Goal: Information Seeking & Learning: Learn about a topic

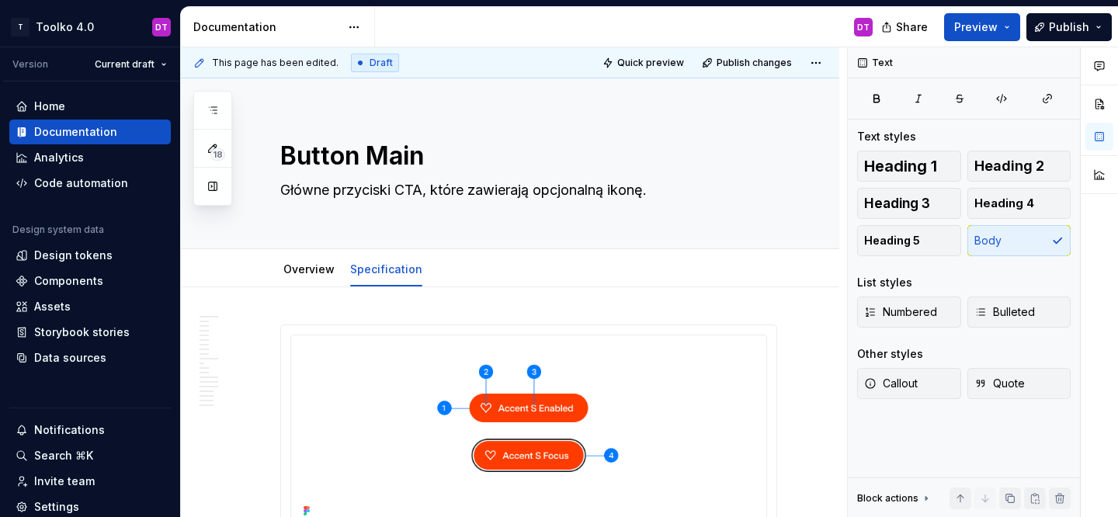
scroll to position [10128, 0]
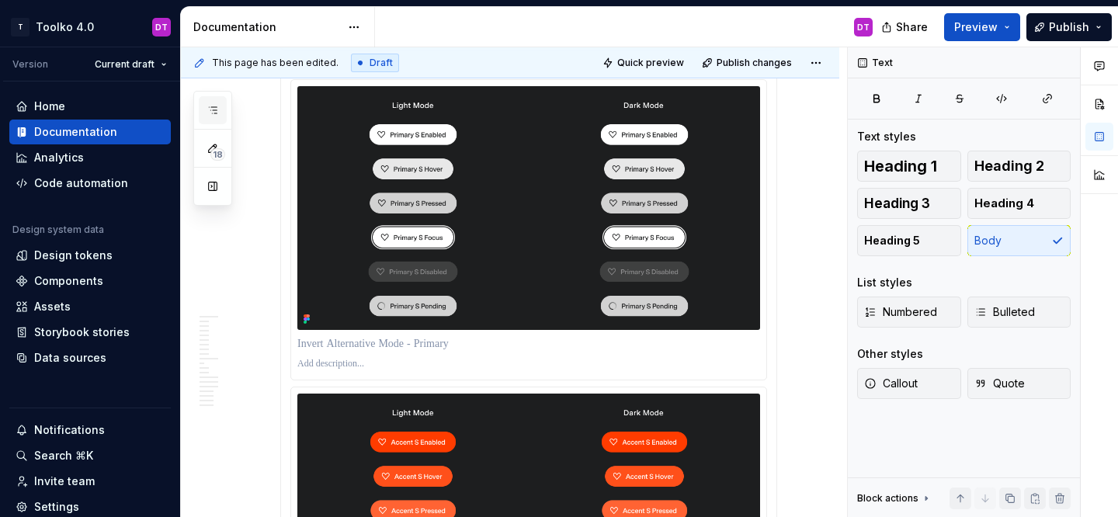
click at [214, 112] on icon "button" at bounding box center [213, 110] width 12 height 12
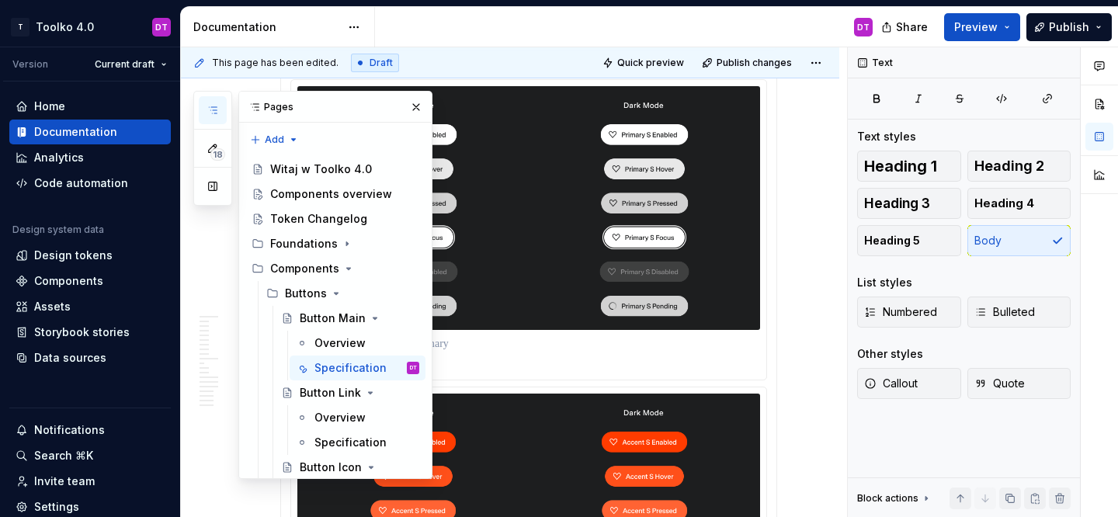
click at [214, 112] on icon "button" at bounding box center [213, 110] width 12 height 12
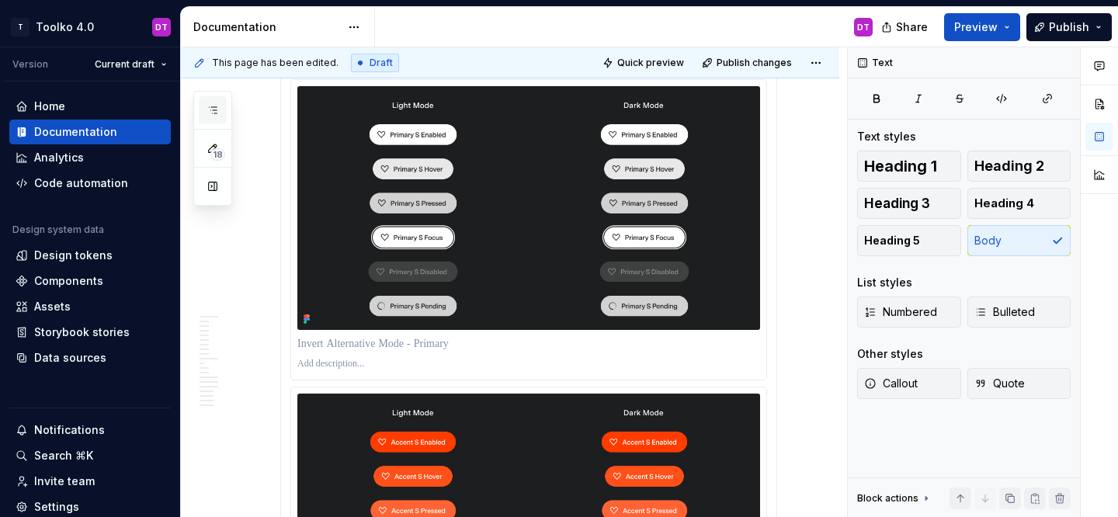
click at [222, 107] on button "button" at bounding box center [213, 110] width 28 height 28
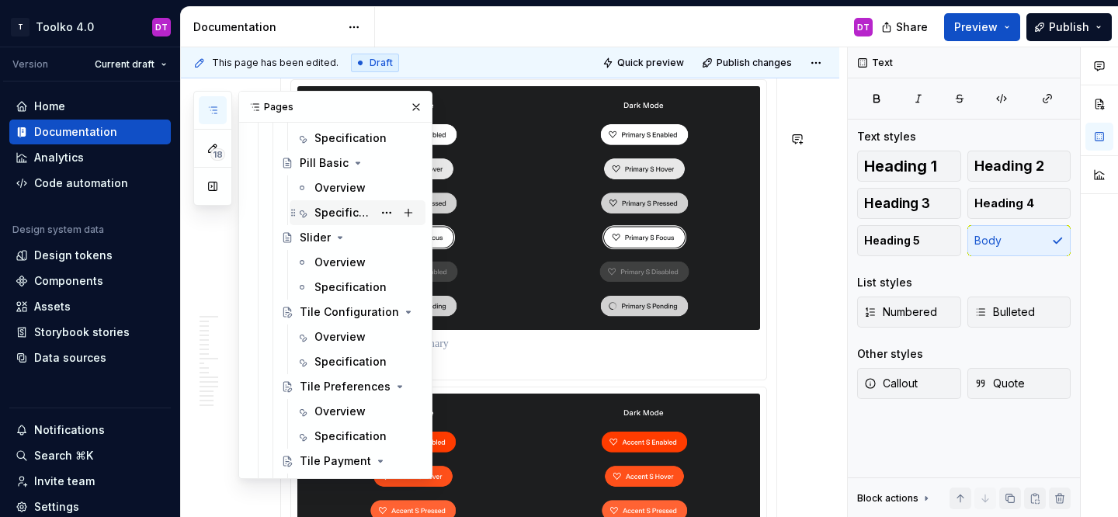
scroll to position [1396, 0]
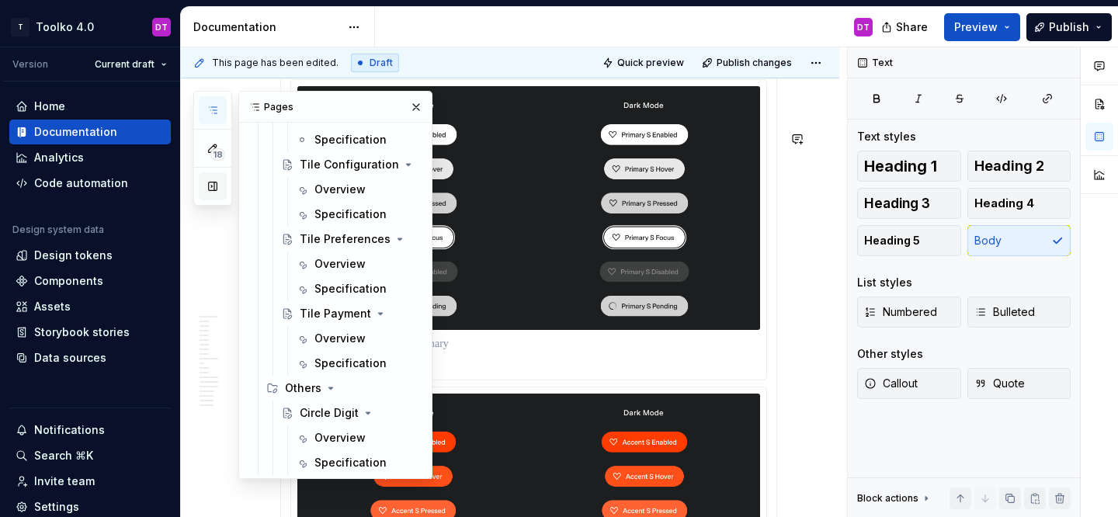
click at [211, 186] on button "button" at bounding box center [213, 186] width 28 height 28
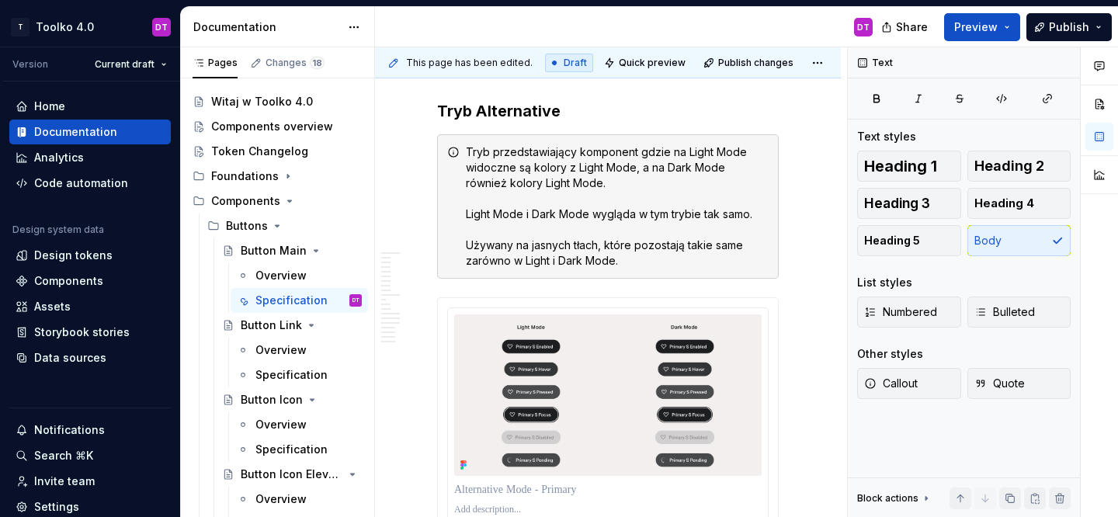
scroll to position [0, 0]
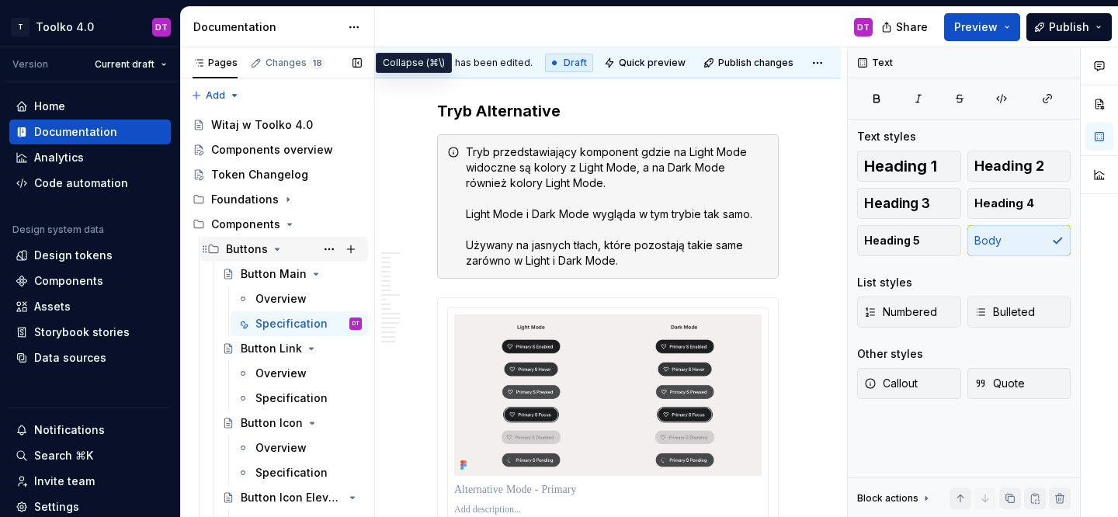
click at [282, 246] on div "Buttons" at bounding box center [294, 249] width 136 height 22
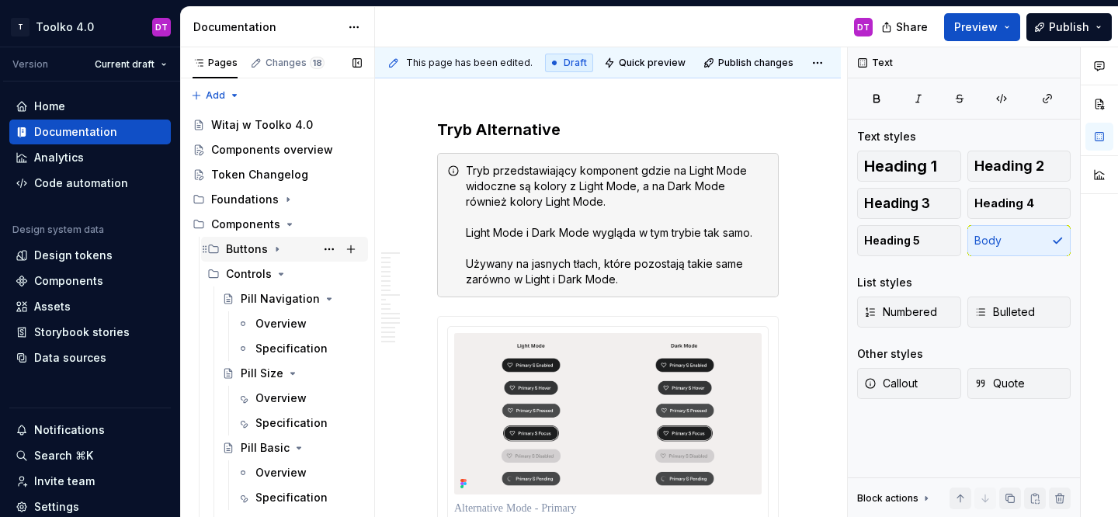
scroll to position [10147, 0]
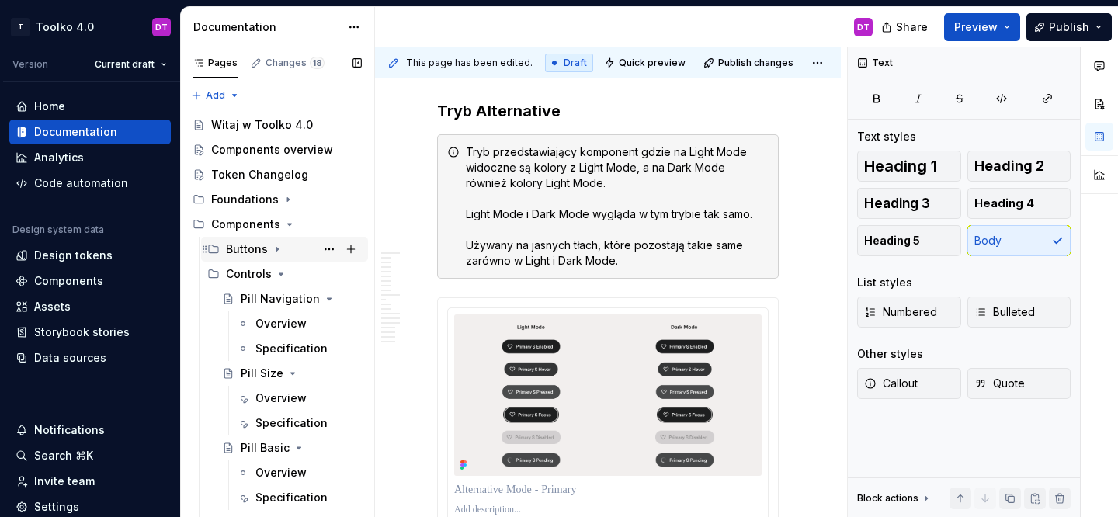
click at [276, 248] on icon "Page tree" at bounding box center [277, 250] width 2 height 4
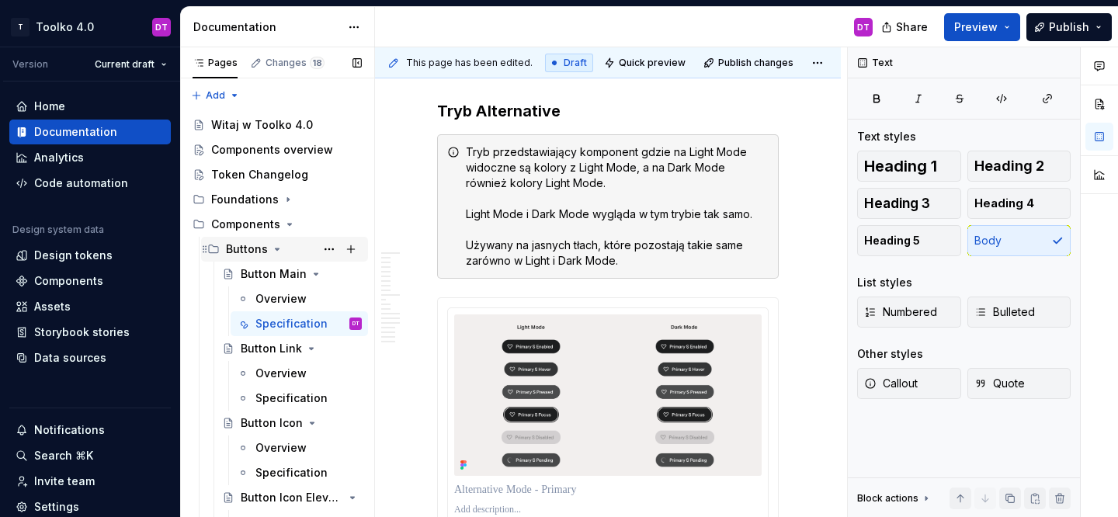
click at [276, 249] on icon "Page tree" at bounding box center [278, 249] width 4 height 2
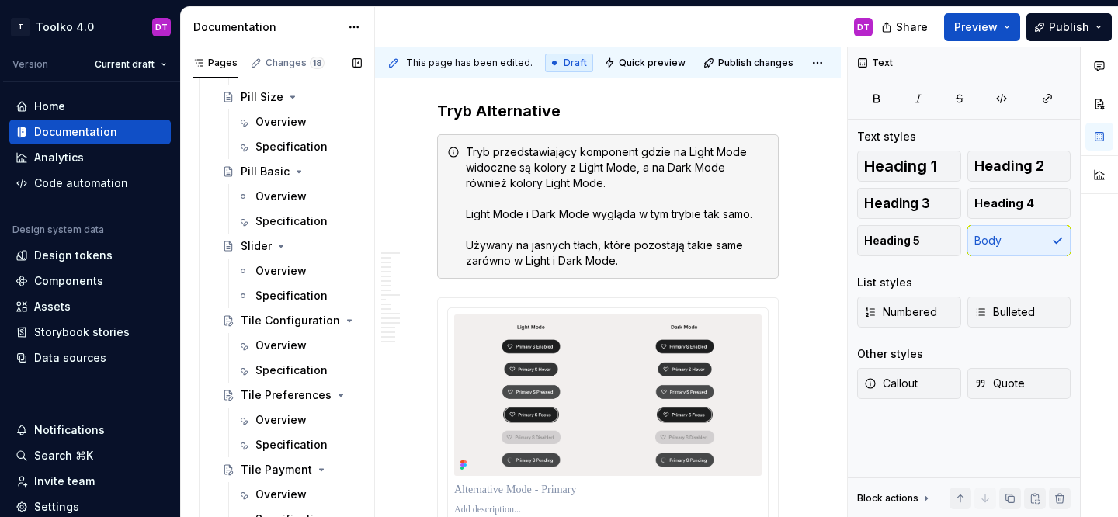
scroll to position [387, 0]
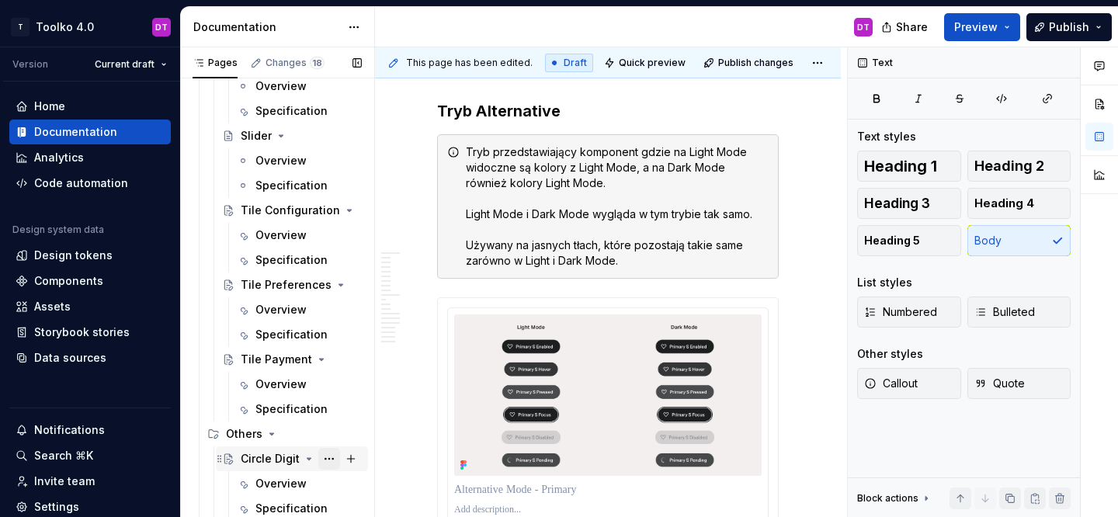
click at [328, 459] on button "Page tree" at bounding box center [329, 459] width 22 height 22
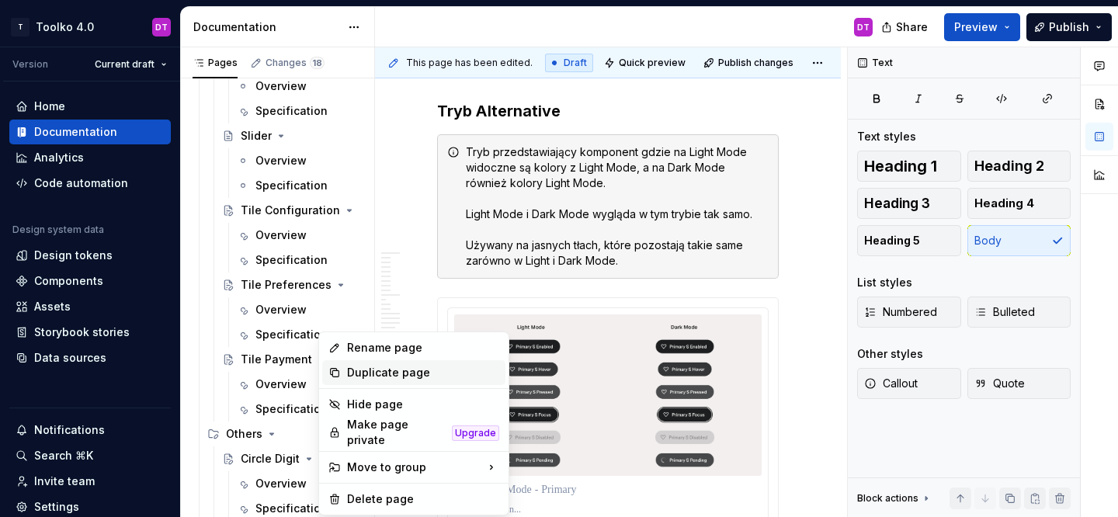
click at [373, 377] on div "Duplicate page" at bounding box center [423, 373] width 152 height 16
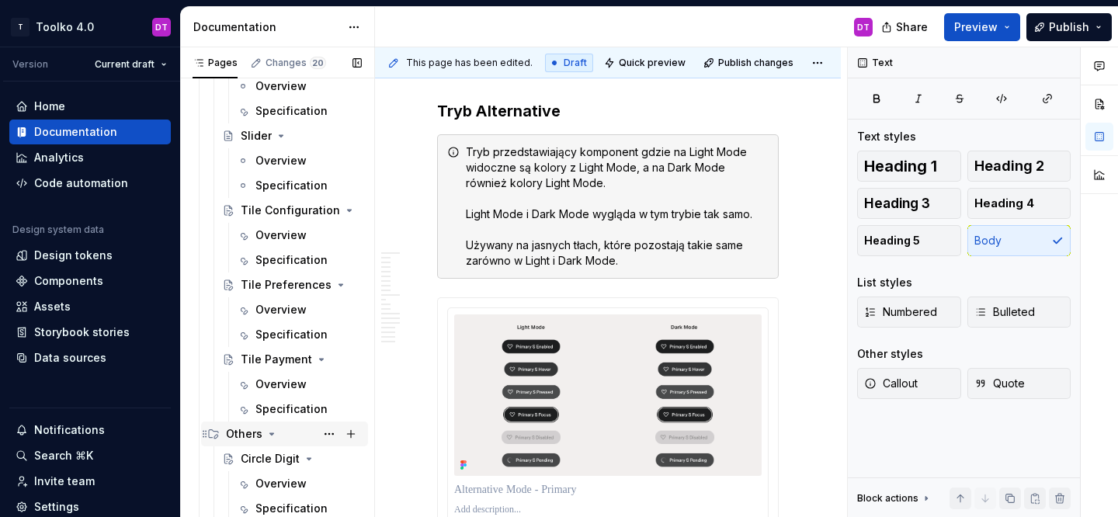
type textarea "*"
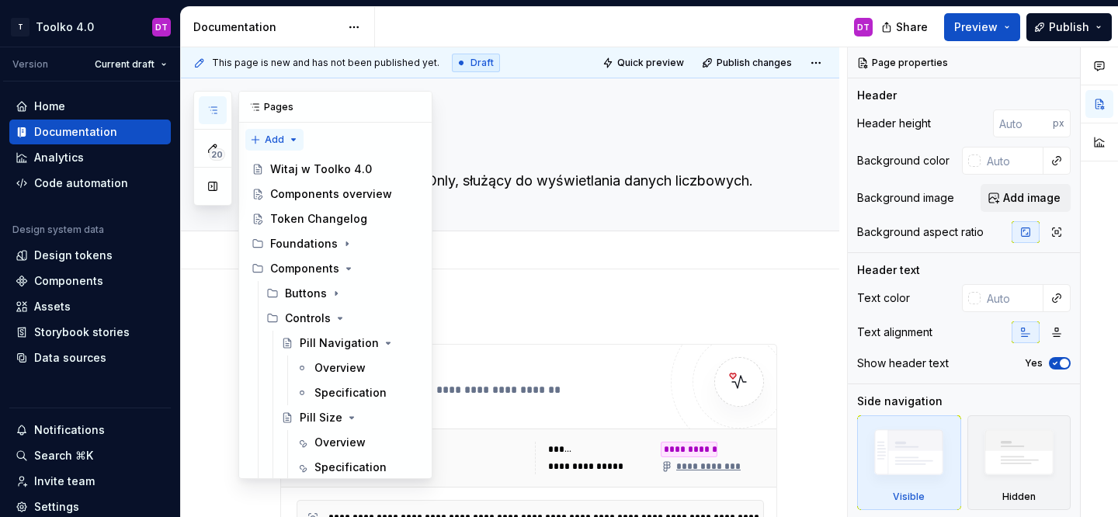
scroll to position [551, 0]
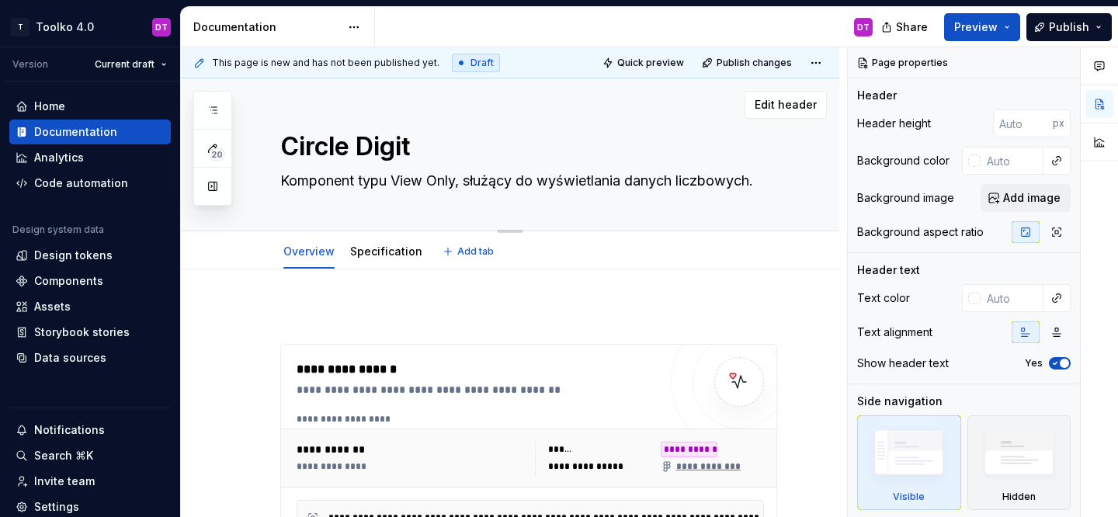
click at [354, 144] on textarea "Circle Digit" at bounding box center [525, 146] width 497 height 37
type textarea "*"
type textarea "X"
type textarea "*"
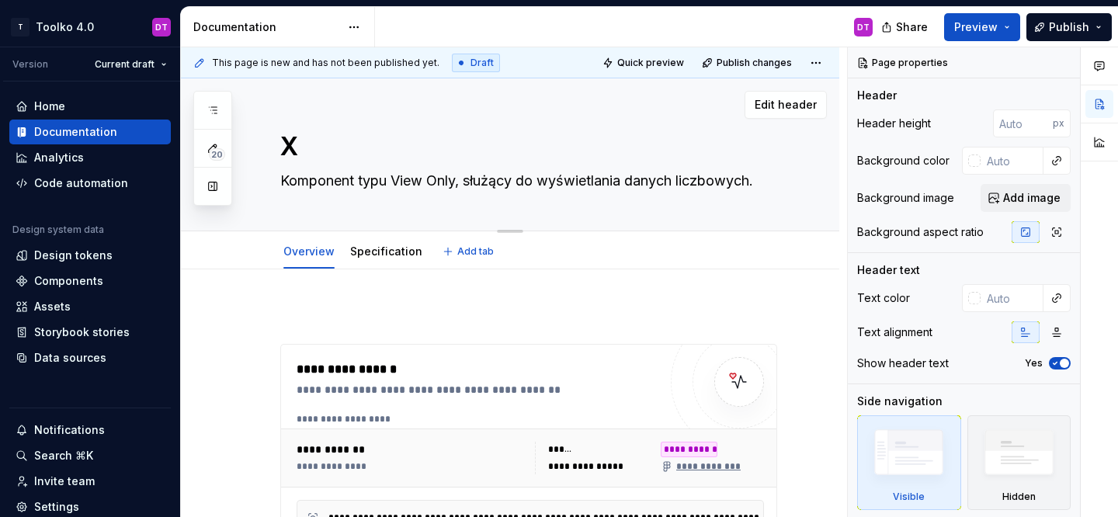
type textarea "XX"
type textarea "*"
type textarea "XXX"
type textarea "*"
type textarea "XXXX"
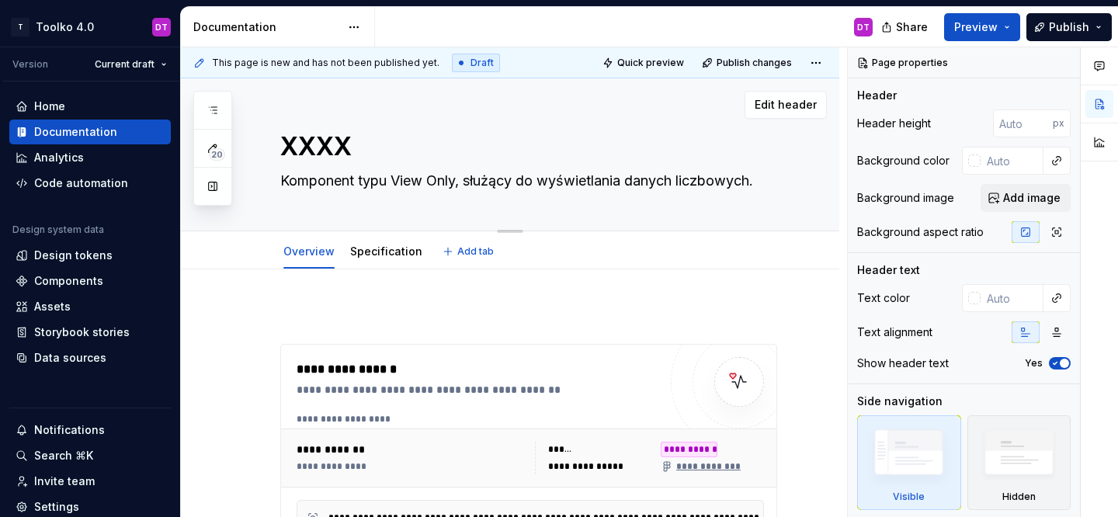
type textarea "*"
type textarea "[MEDICAL_DATA]"
type textarea "*"
type textarea "XXXXXX"
type textarea "*"
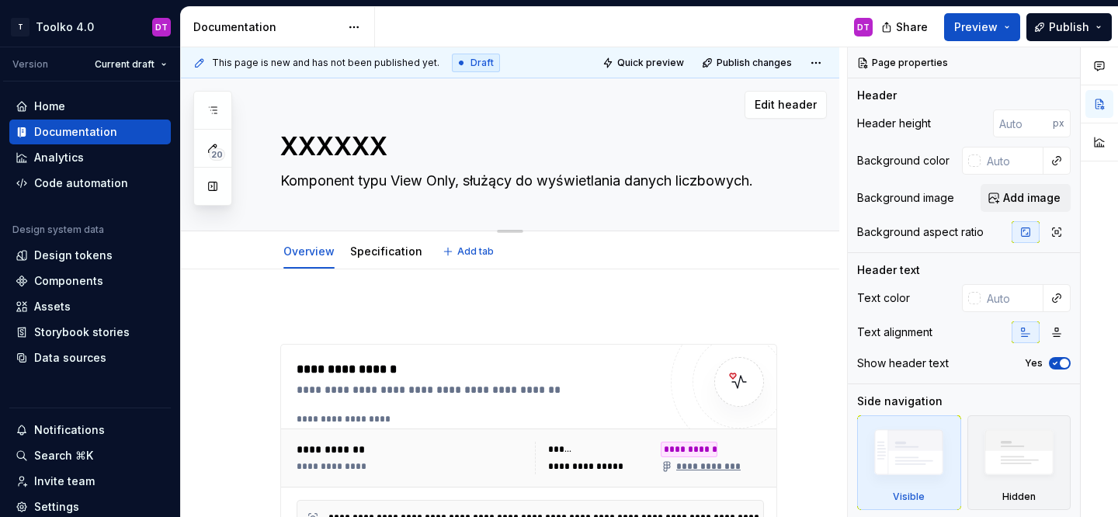
type textarea "XXXXXX"
click at [283, 213] on div "XXXXXX Komponent typu View Only, służący do wyświetlania danych liczbowych." at bounding box center [528, 154] width 497 height 152
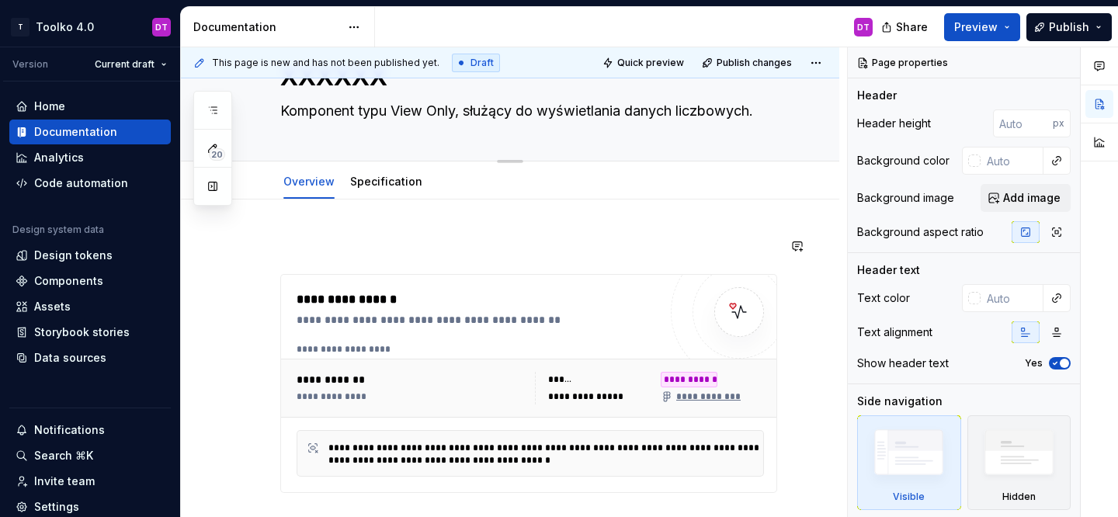
scroll to position [56, 0]
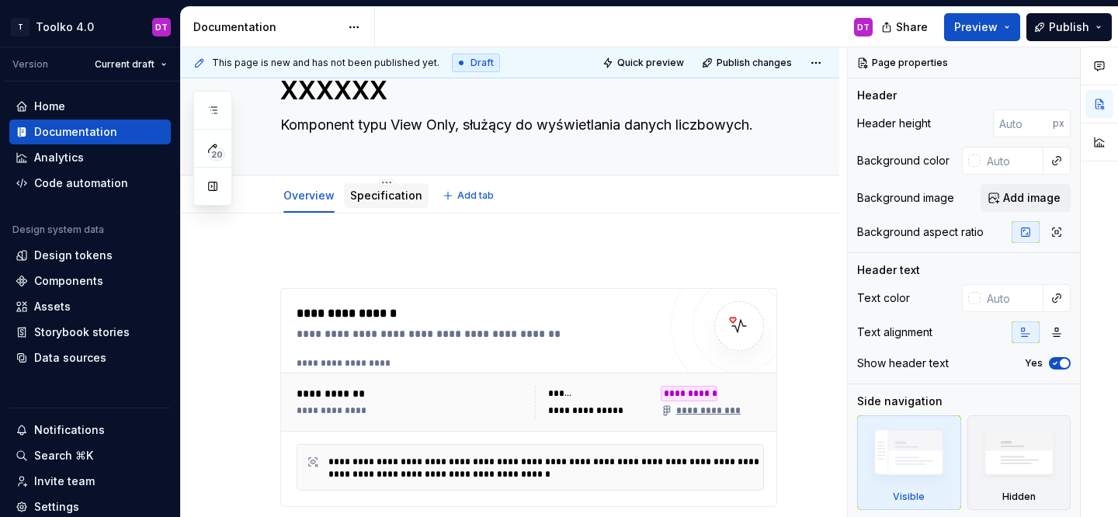
click at [362, 196] on link "Specification" at bounding box center [386, 195] width 72 height 13
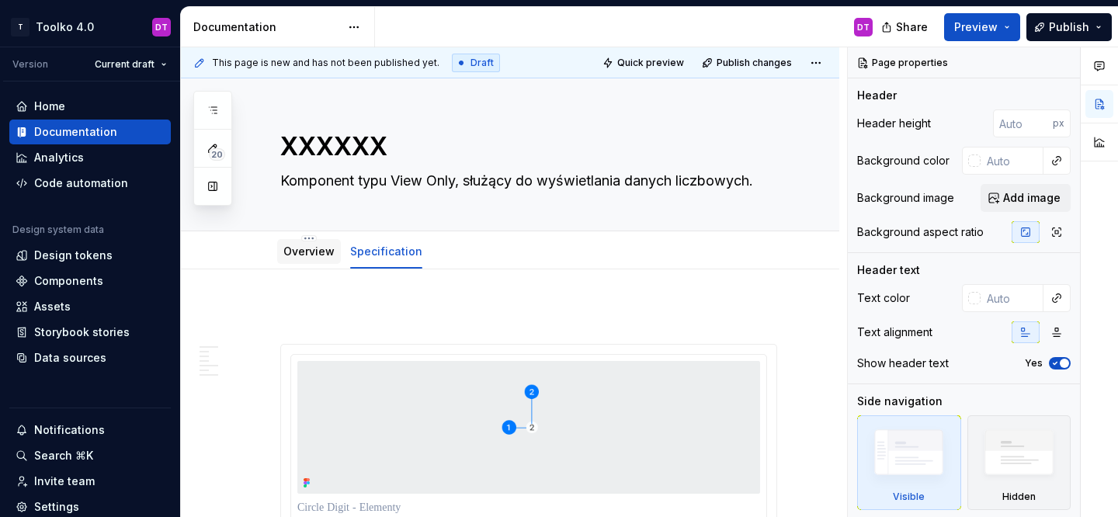
click at [306, 256] on link "Overview" at bounding box center [308, 251] width 51 height 13
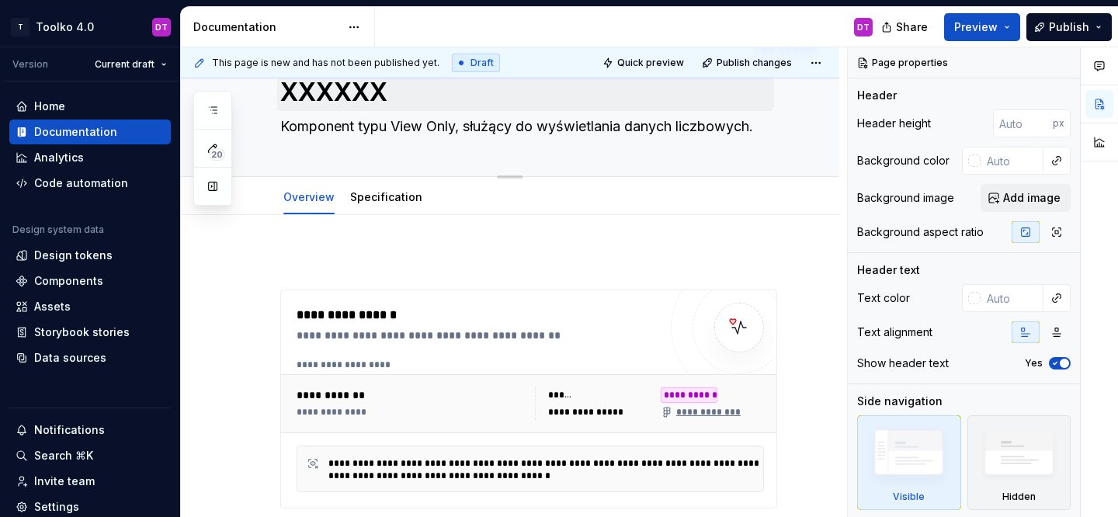
scroll to position [62, 0]
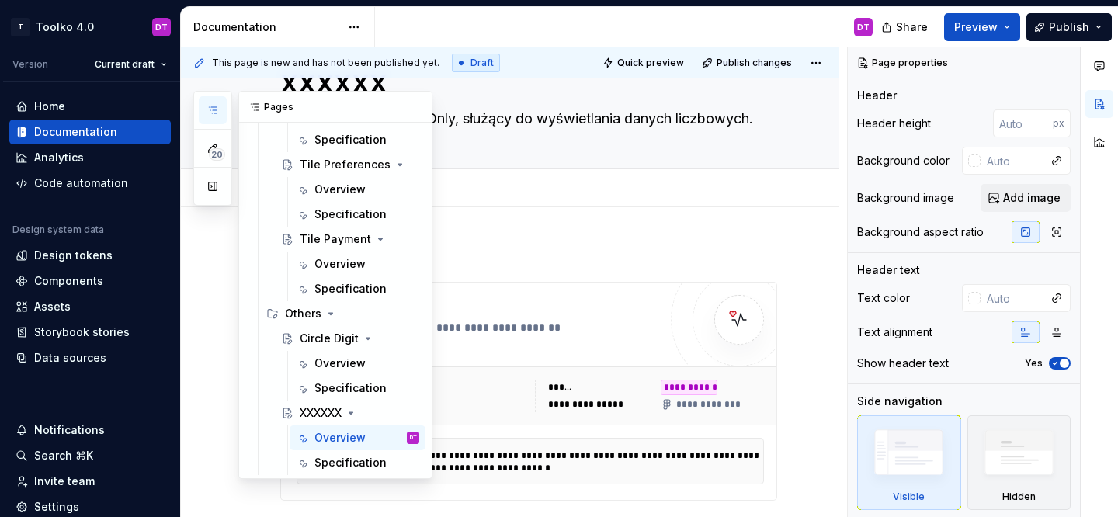
click at [214, 106] on icon "button" at bounding box center [213, 110] width 12 height 12
click at [328, 165] on div "Tile Preferences" at bounding box center [328, 165] width 57 height 16
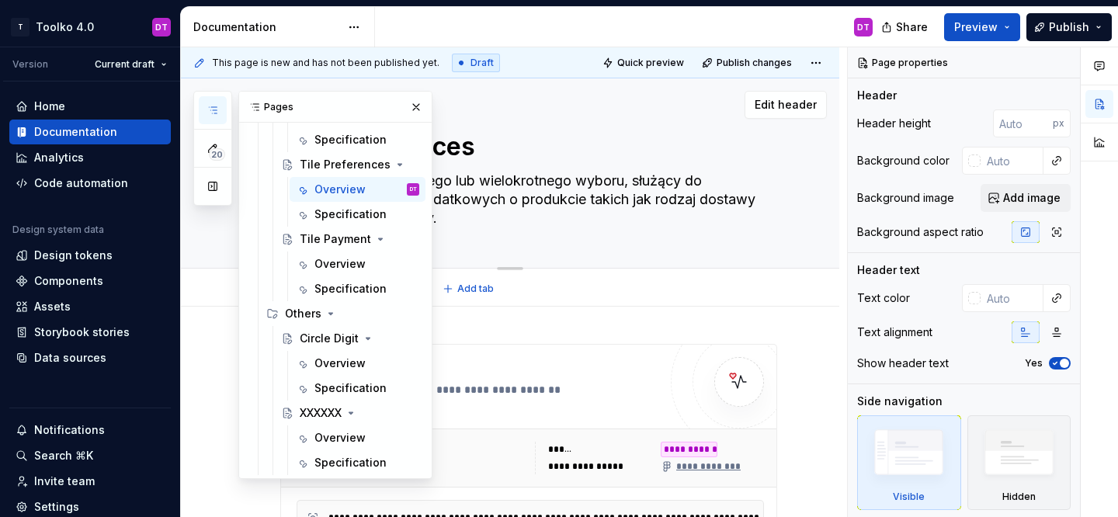
click at [546, 125] on div "Tile Preferences Komponent jednokrotnego lub wielokrotnego wyboru, służący do o…" at bounding box center [528, 172] width 497 height 189
click at [413, 106] on button "button" at bounding box center [416, 107] width 22 height 22
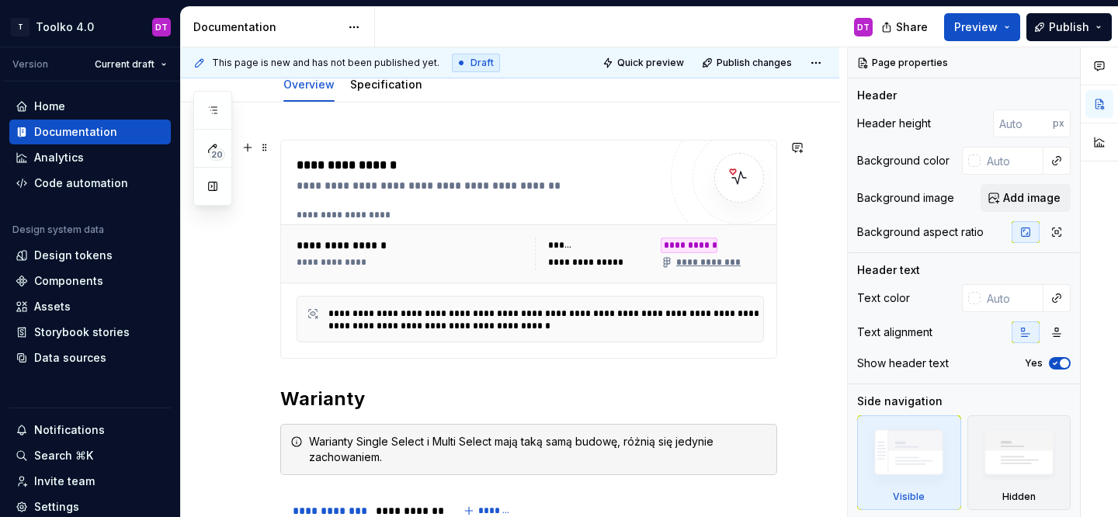
scroll to position [206, 0]
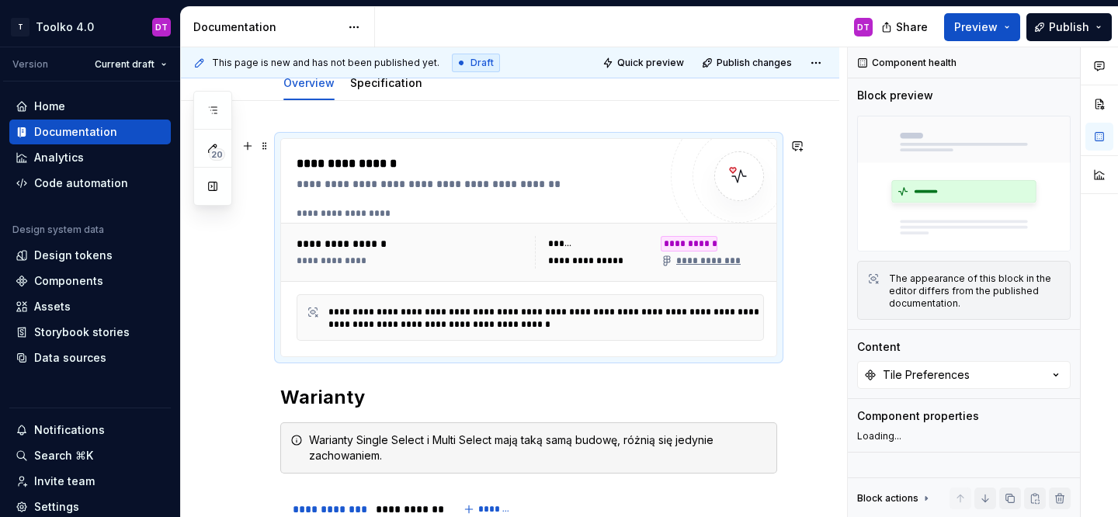
click at [527, 157] on div "**********" at bounding box center [482, 164] width 370 height 19
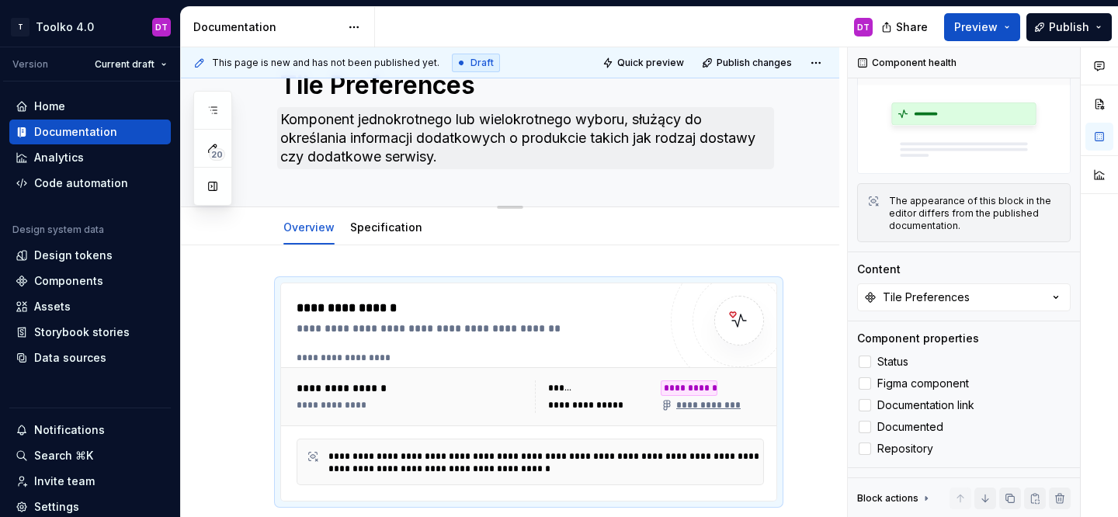
scroll to position [58, 0]
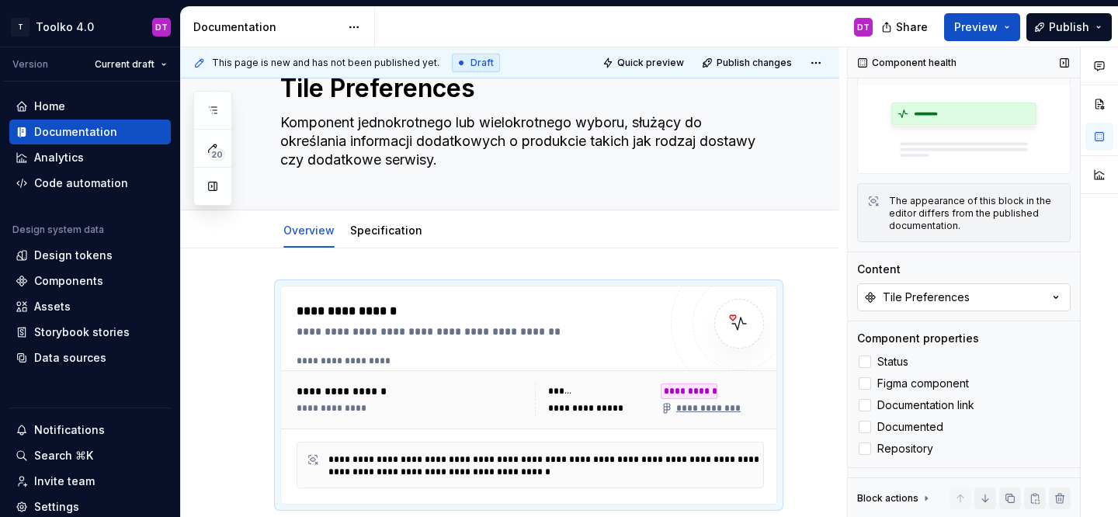
click at [1037, 300] on button "Tile Preferences" at bounding box center [964, 297] width 214 height 28
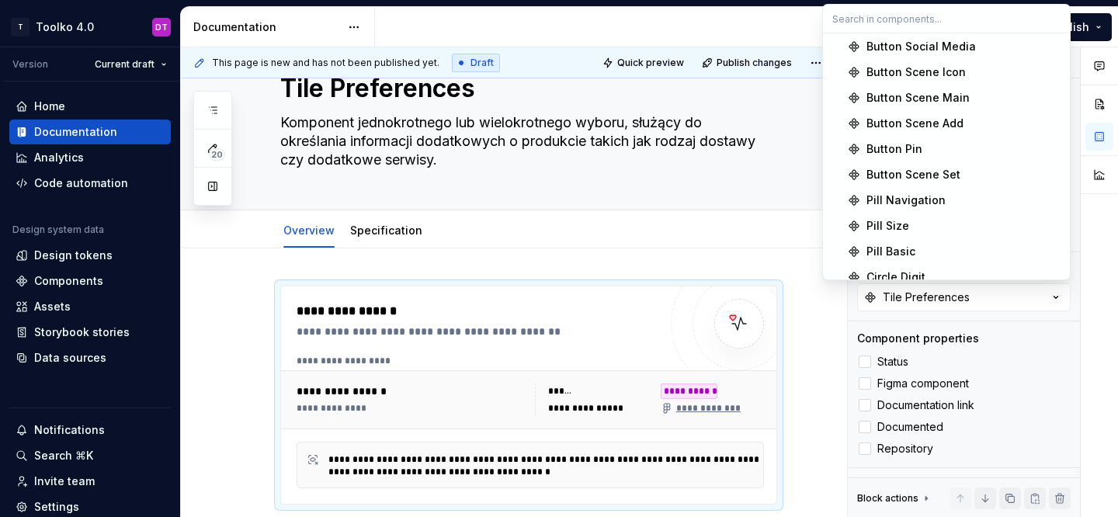
scroll to position [272, 0]
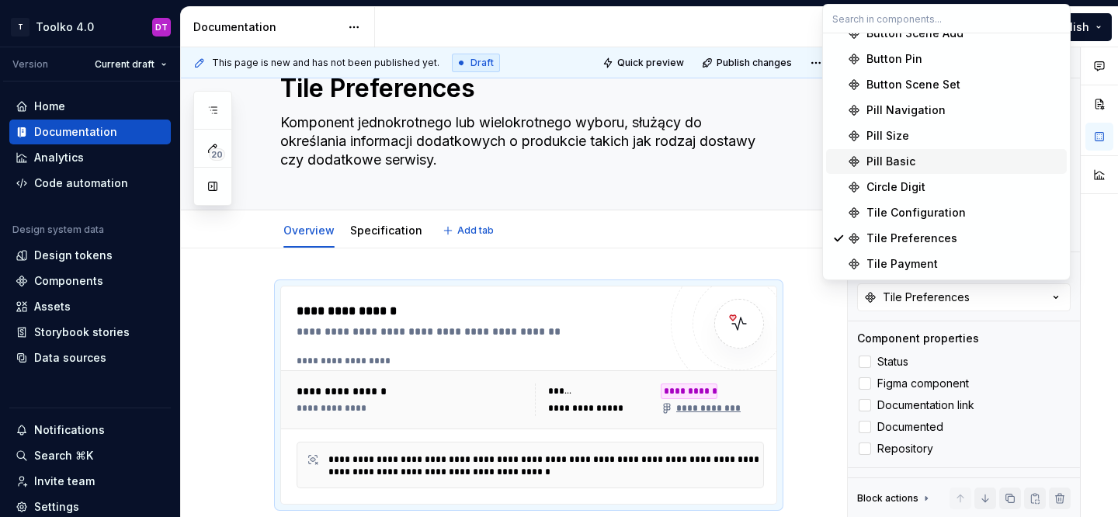
click at [724, 247] on div "Overview Specification Add tab" at bounding box center [529, 231] width 516 height 34
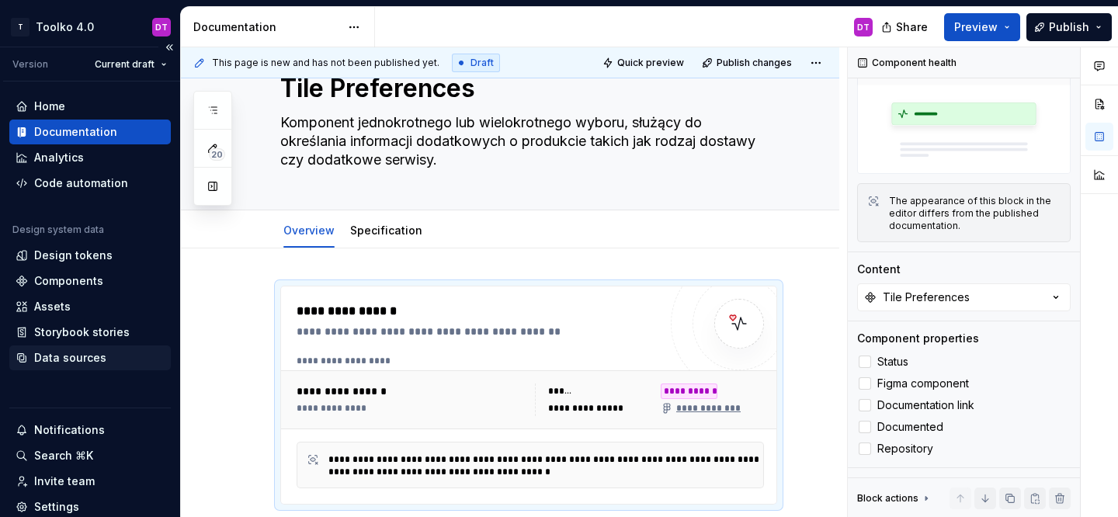
click at [64, 359] on div "Data sources" at bounding box center [70, 358] width 72 height 16
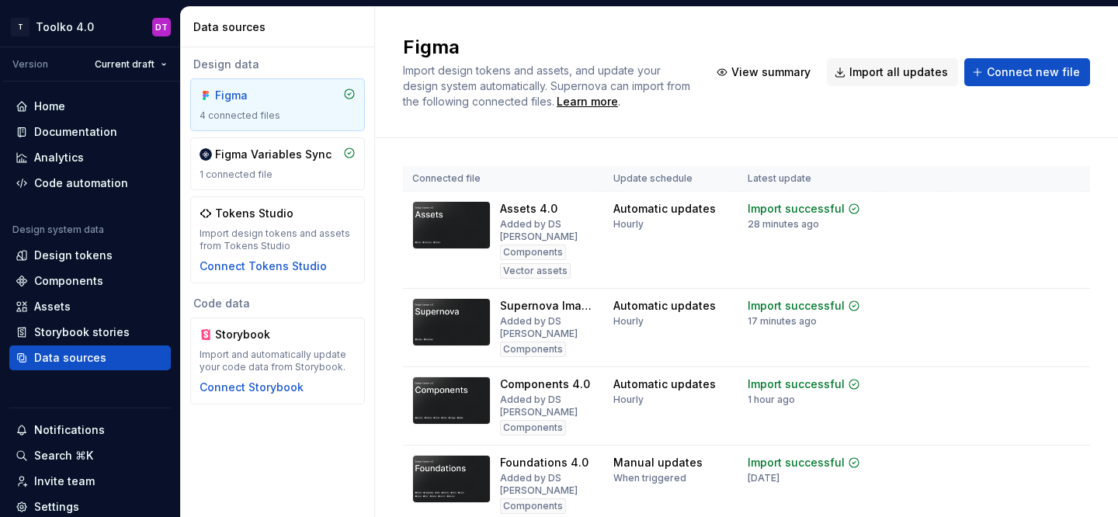
scroll to position [20, 0]
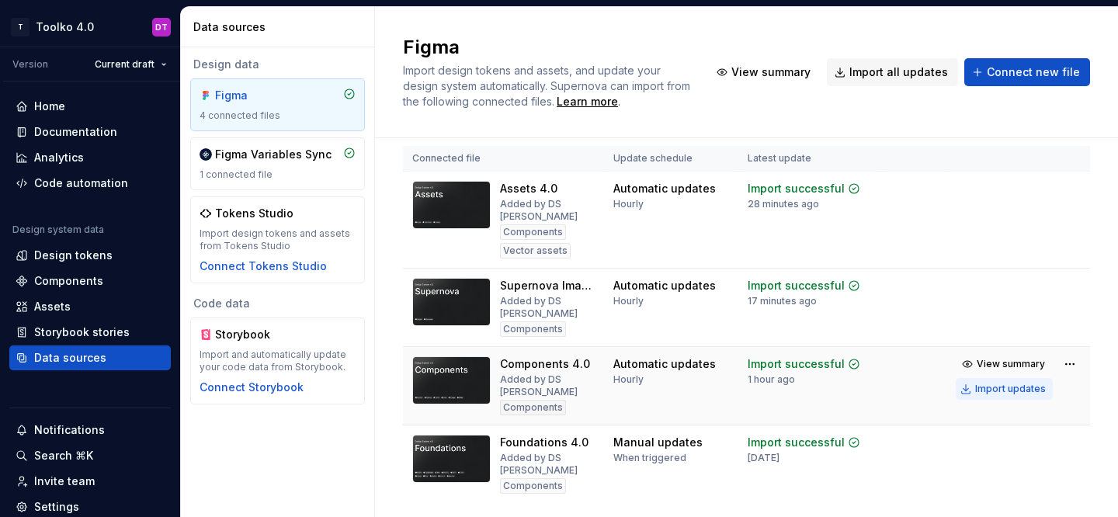
click at [998, 383] on div "Import updates" at bounding box center [1010, 389] width 71 height 12
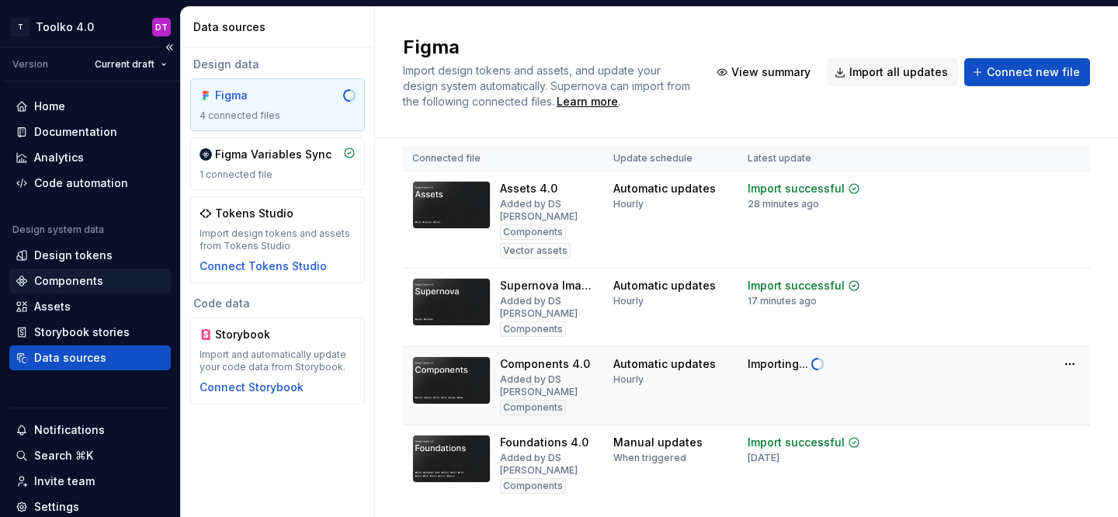
click at [36, 282] on div "Components" at bounding box center [68, 281] width 69 height 16
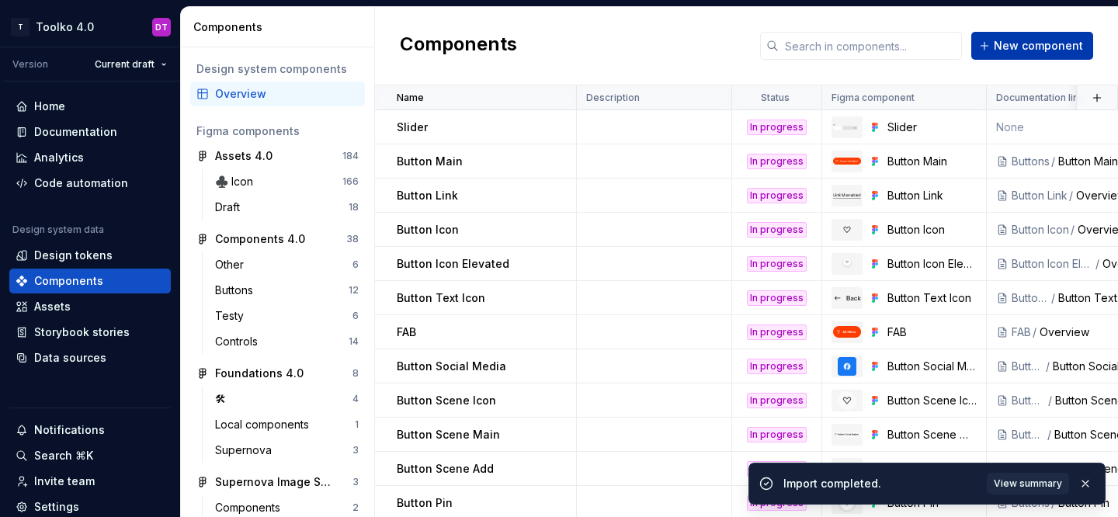
click at [1015, 42] on span "New component" at bounding box center [1038, 46] width 89 height 16
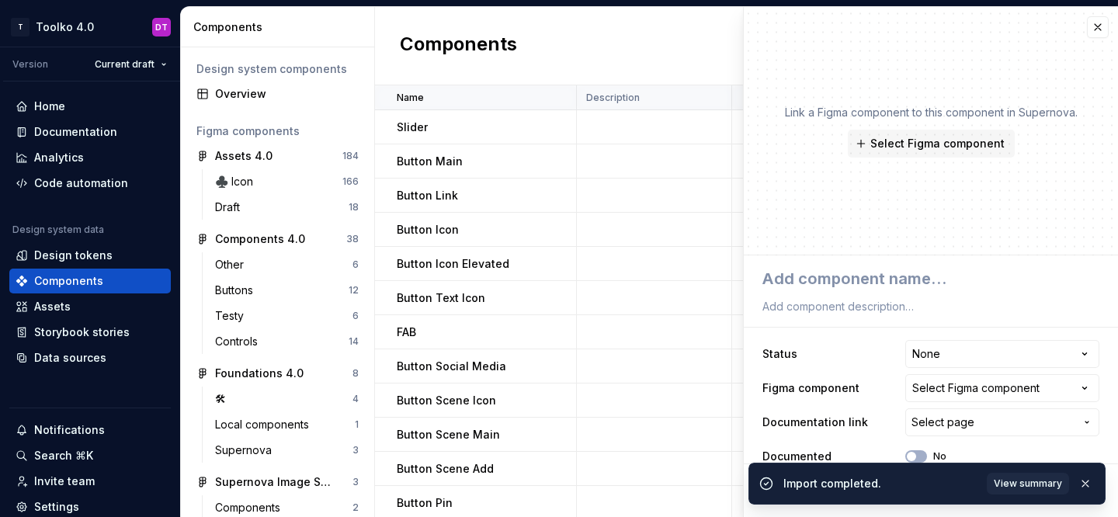
scroll to position [54, 0]
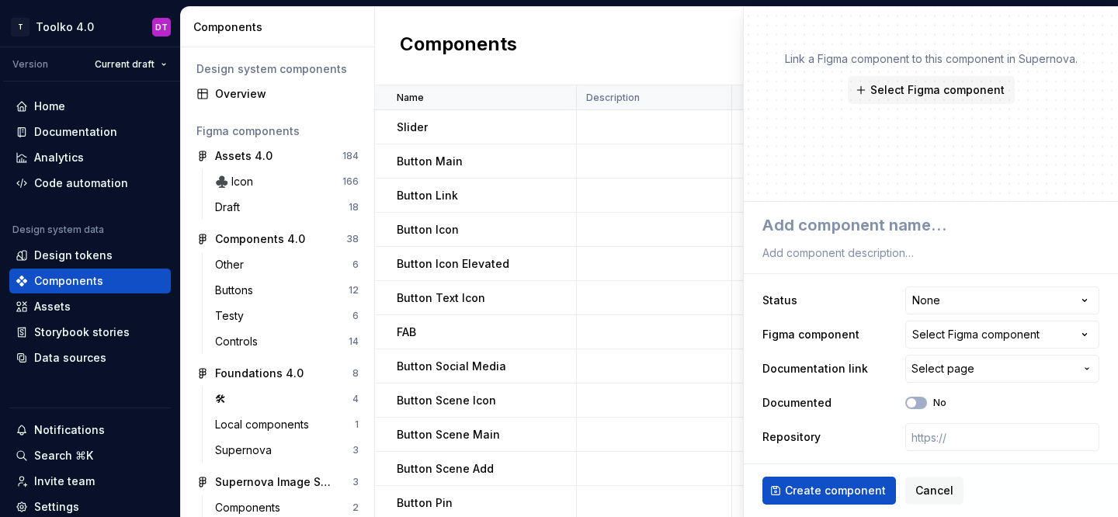
type textarea "*"
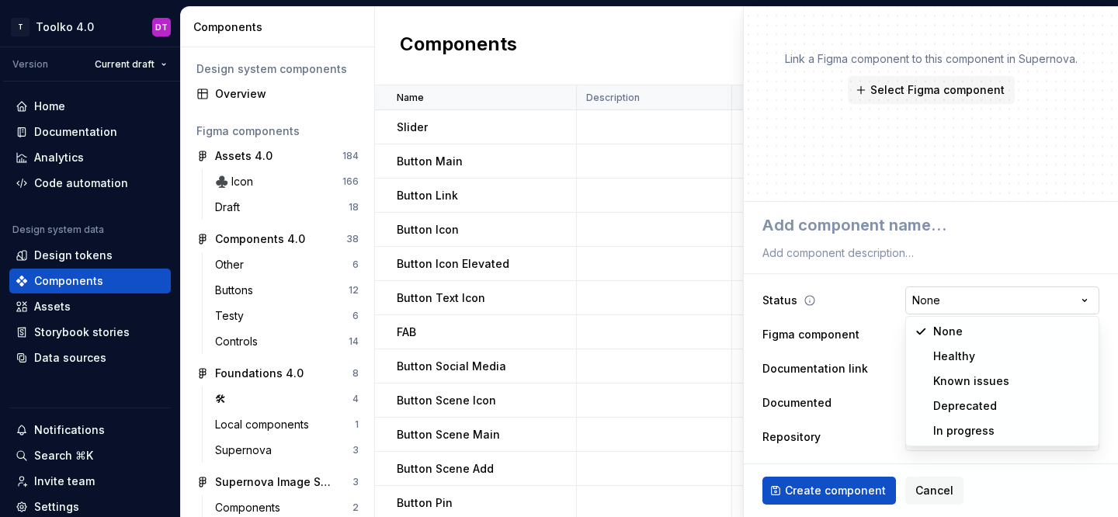
click at [932, 303] on html "T Toolko 4.0 DT Version Current draft Home Documentation Analytics Code automat…" at bounding box center [559, 258] width 1118 height 517
select select "**********"
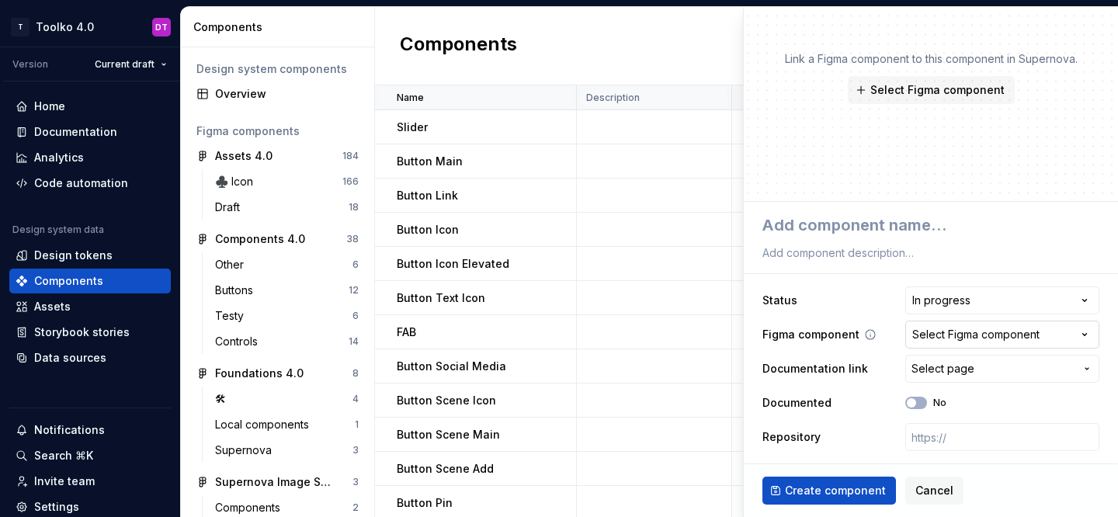
click at [935, 332] on div "Select Figma component" at bounding box center [975, 335] width 127 height 16
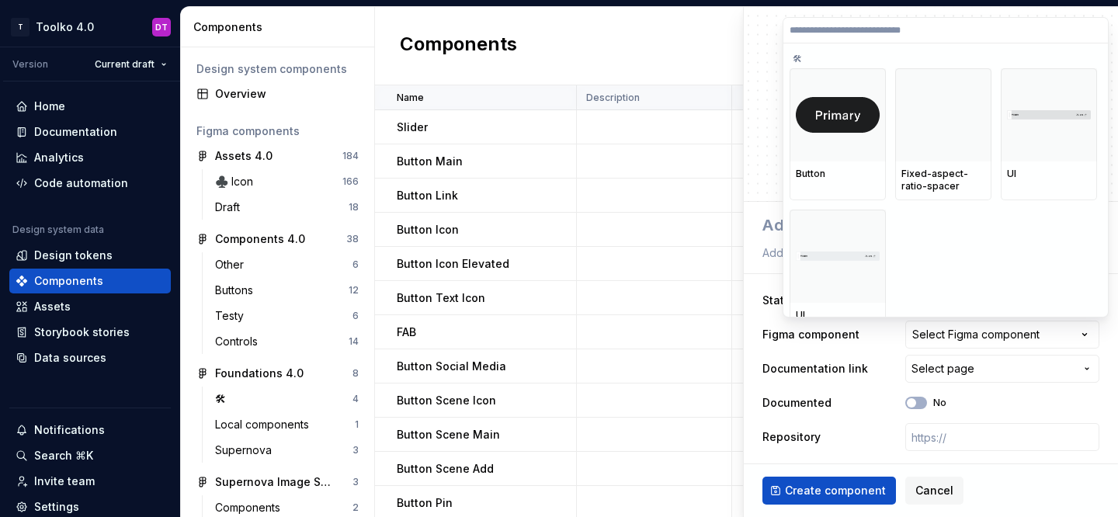
type textarea "*"
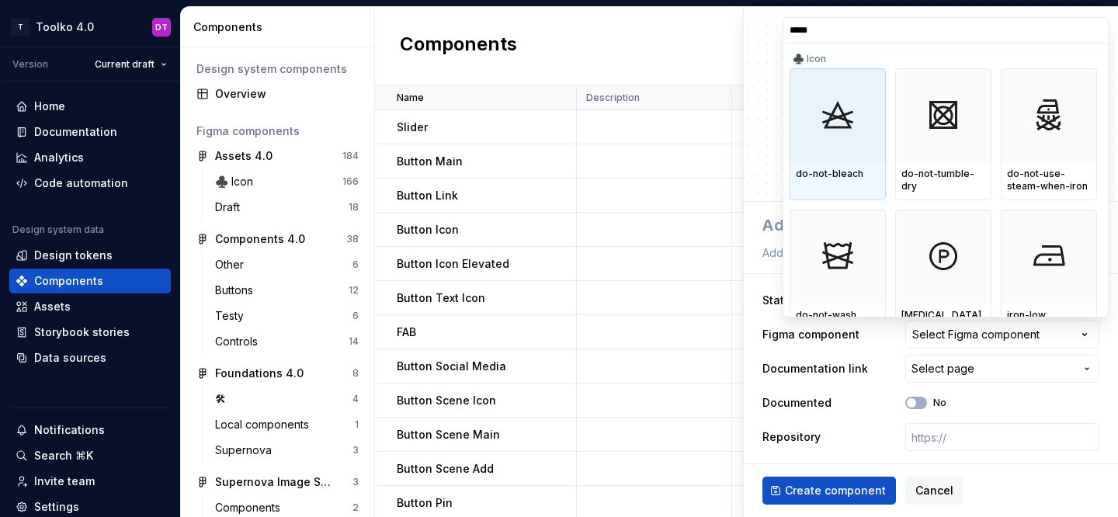
type input "******"
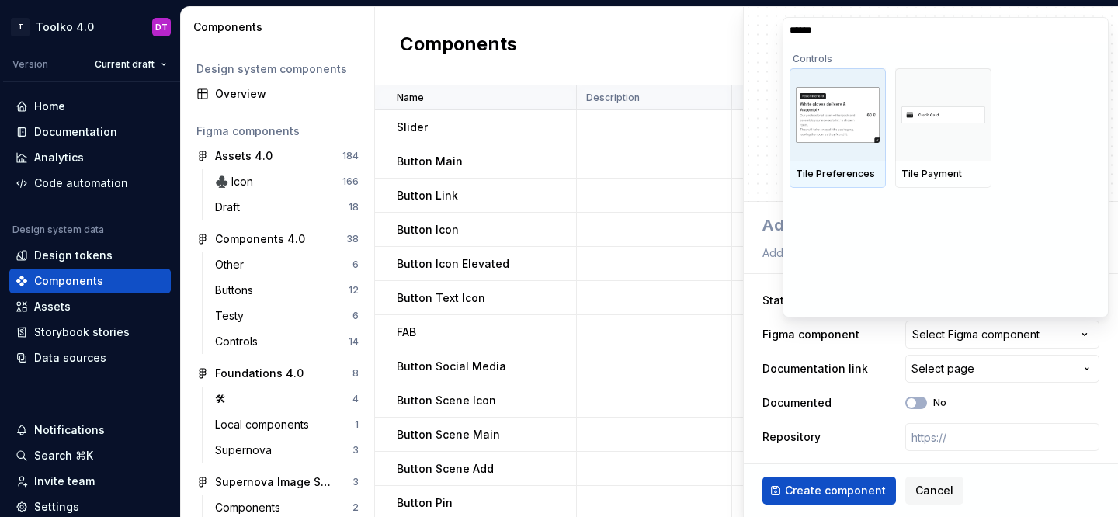
click at [857, 36] on input "******" at bounding box center [945, 30] width 325 height 12
click at [821, 134] on img at bounding box center [838, 114] width 84 height 55
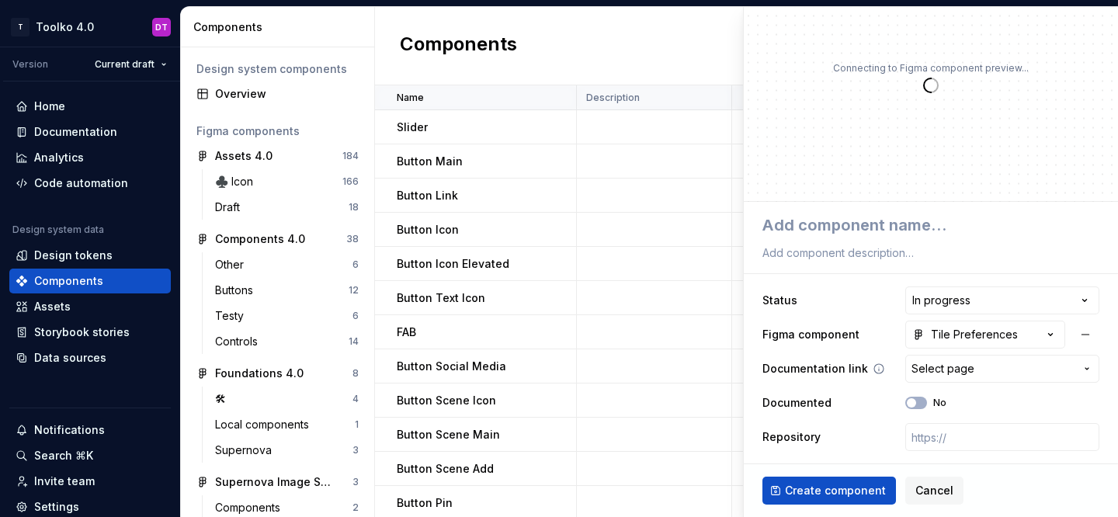
type textarea "*"
click at [961, 370] on span "Select page" at bounding box center [943, 369] width 63 height 16
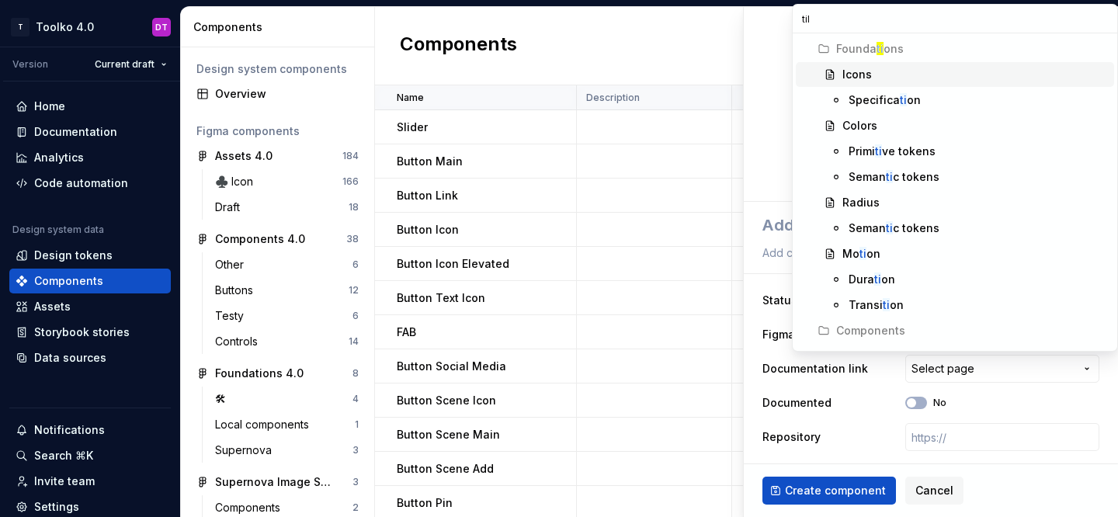
type input "tile"
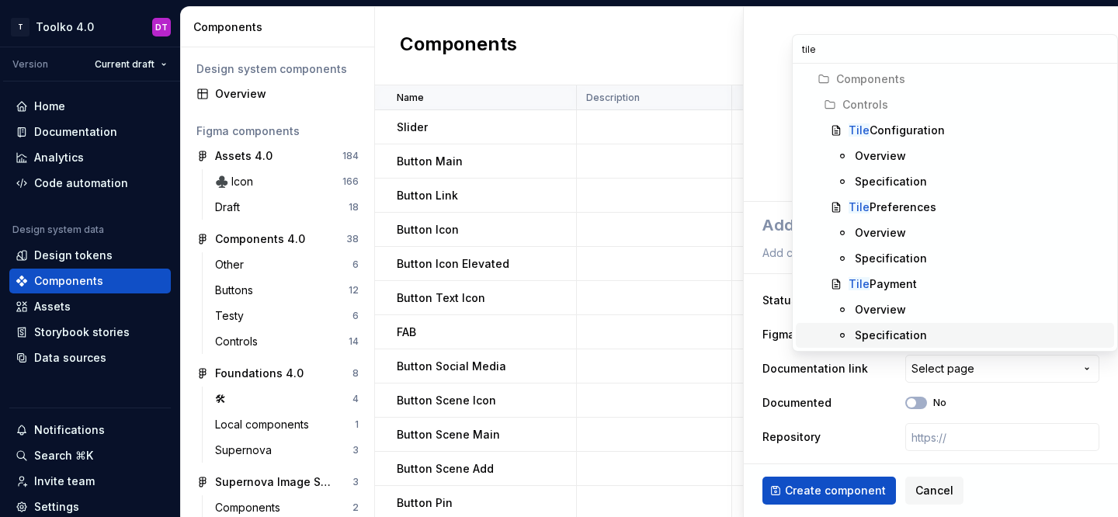
click at [995, 385] on html "T Toolko 4.0 DT Version Current draft Home Documentation Analytics Code automat…" at bounding box center [559, 258] width 1118 height 517
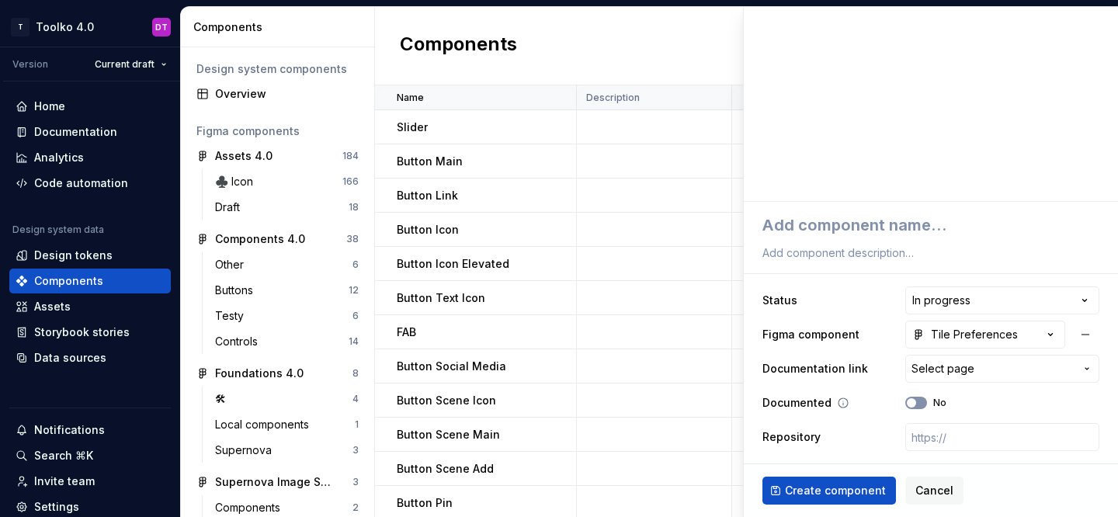
click at [915, 398] on icon "button" at bounding box center [911, 402] width 12 height 9
click at [921, 404] on span "button" at bounding box center [920, 402] width 9 height 9
click at [936, 491] on span "Cancel" at bounding box center [934, 491] width 38 height 16
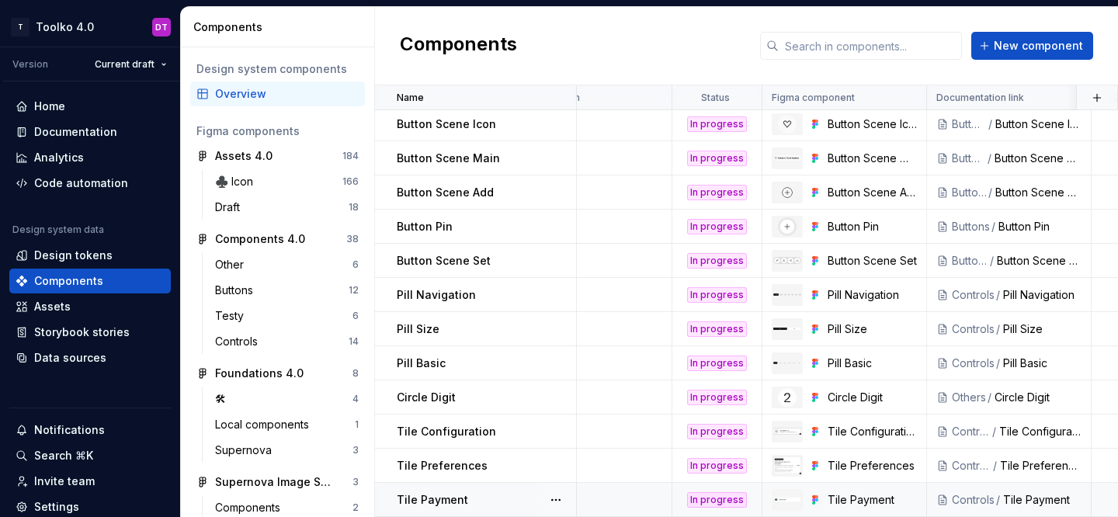
scroll to position [276, 0]
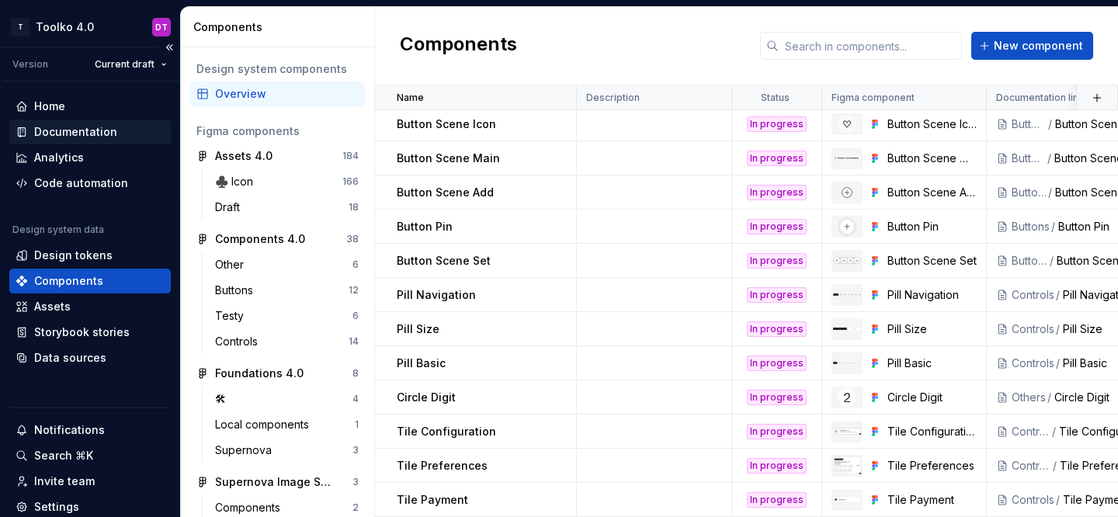
click at [75, 130] on div "Documentation" at bounding box center [75, 132] width 83 height 16
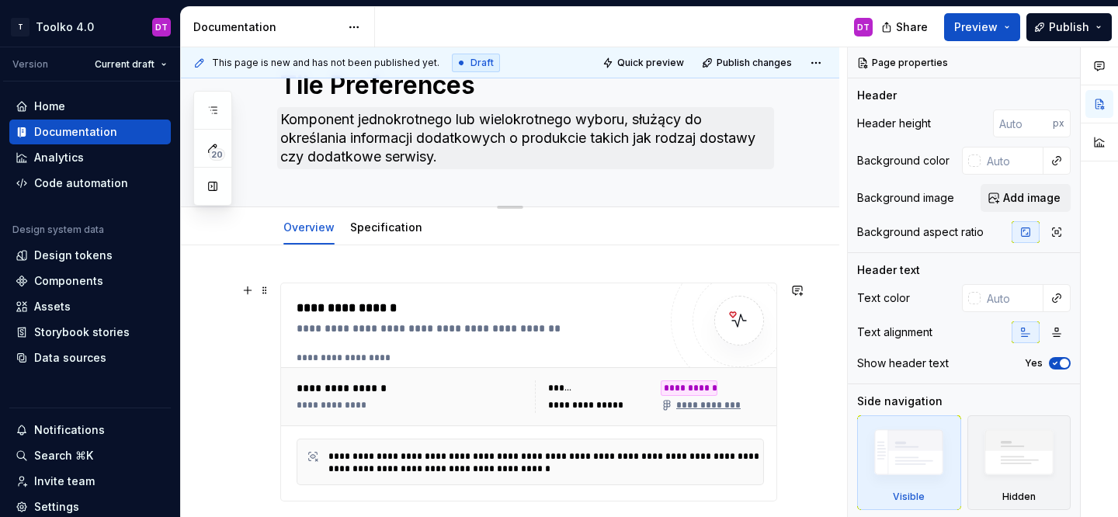
scroll to position [80, 0]
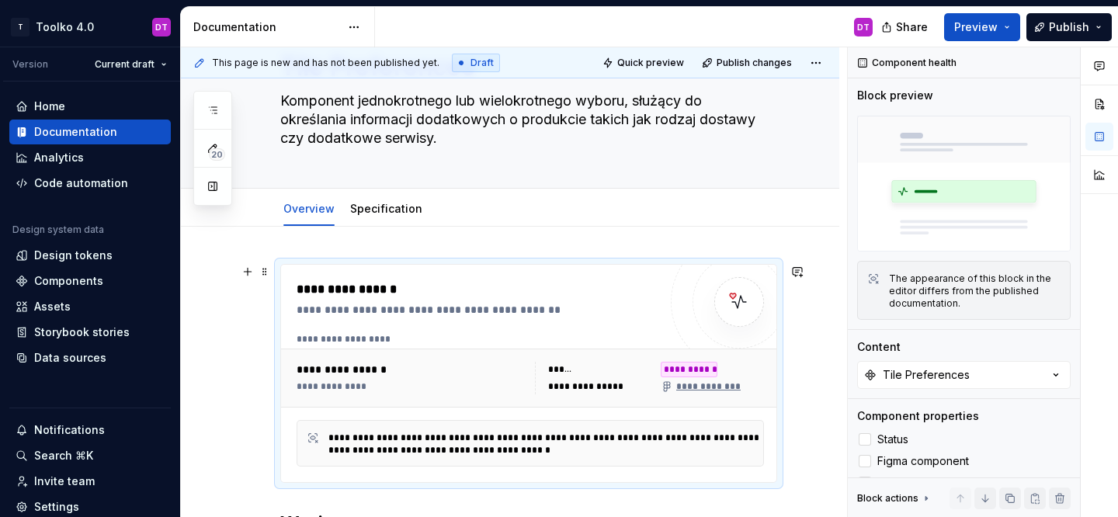
click at [565, 287] on div "**********" at bounding box center [482, 289] width 370 height 19
click at [997, 374] on button "Tile Preferences" at bounding box center [964, 375] width 214 height 28
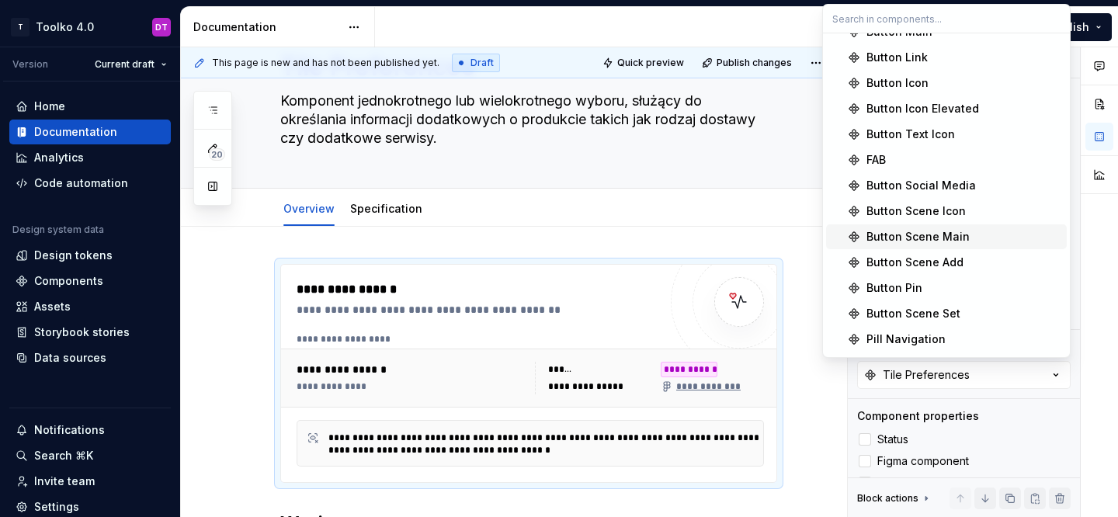
scroll to position [35, 0]
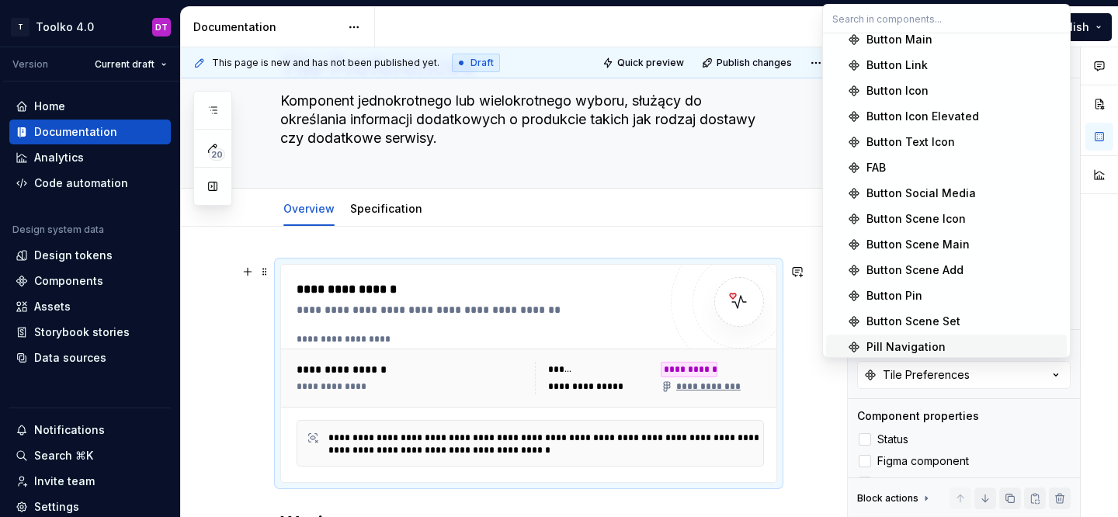
click at [813, 405] on div "**********" at bounding box center [514, 282] width 666 height 471
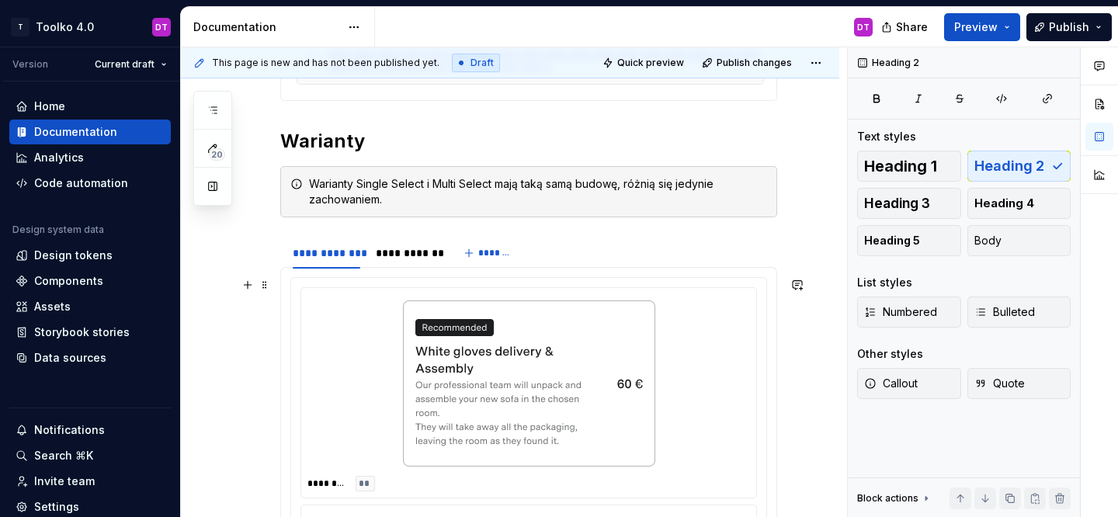
scroll to position [449, 0]
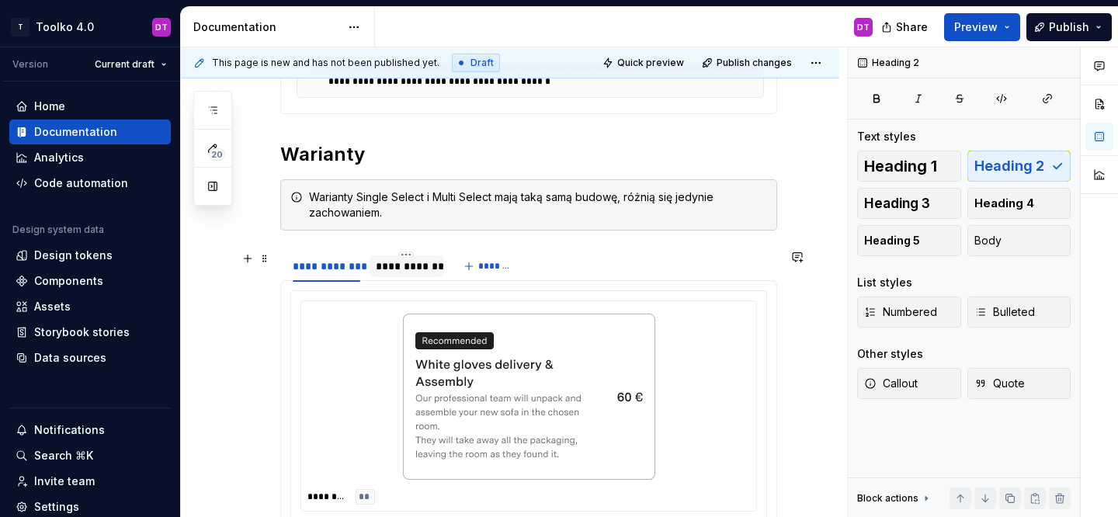
click at [407, 267] on div "**********" at bounding box center [406, 267] width 61 height 16
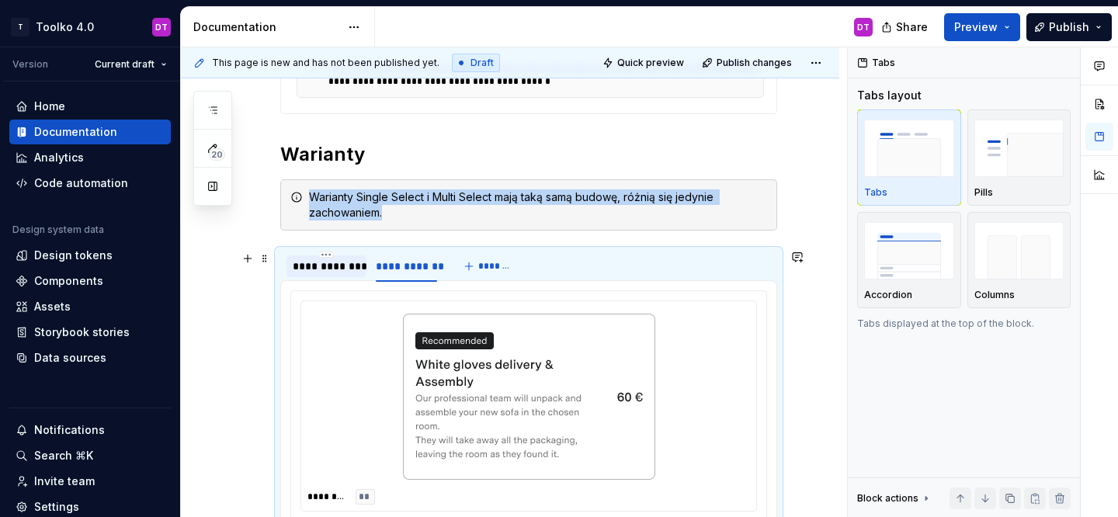
click at [324, 273] on div "**********" at bounding box center [327, 267] width 68 height 16
click at [406, 271] on div "**********" at bounding box center [406, 267] width 61 height 16
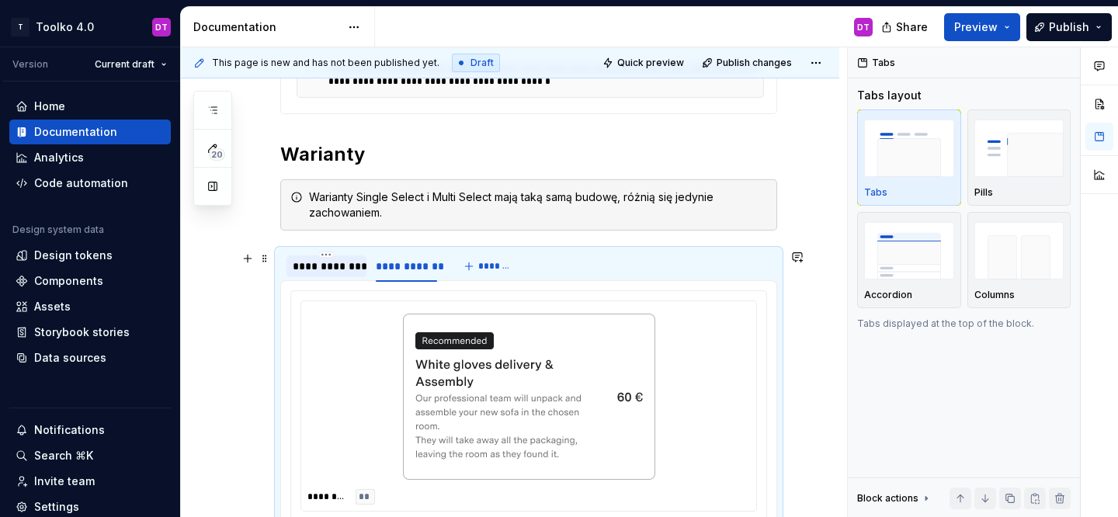
click at [317, 269] on div "**********" at bounding box center [327, 267] width 68 height 16
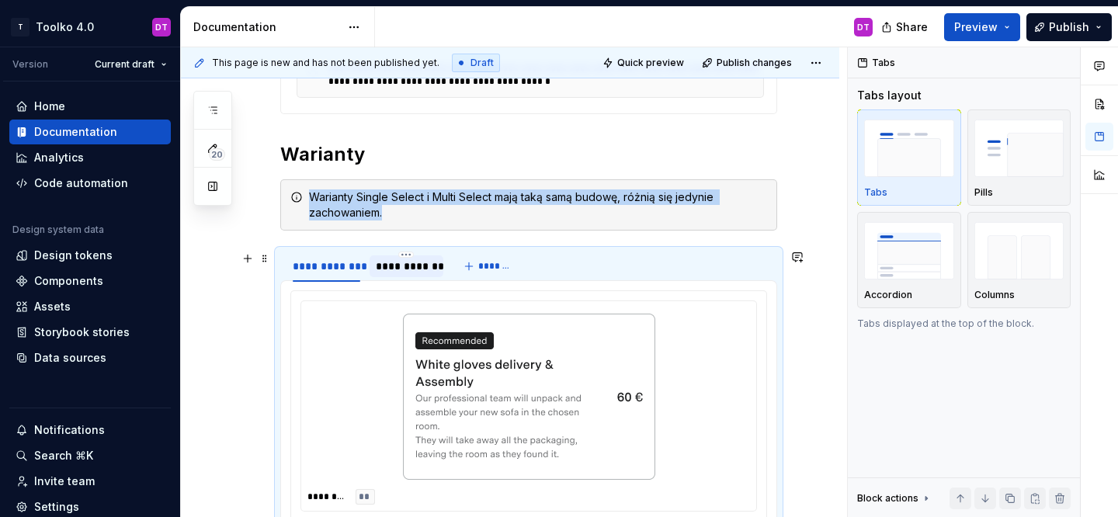
click at [419, 273] on div "**********" at bounding box center [406, 267] width 61 height 16
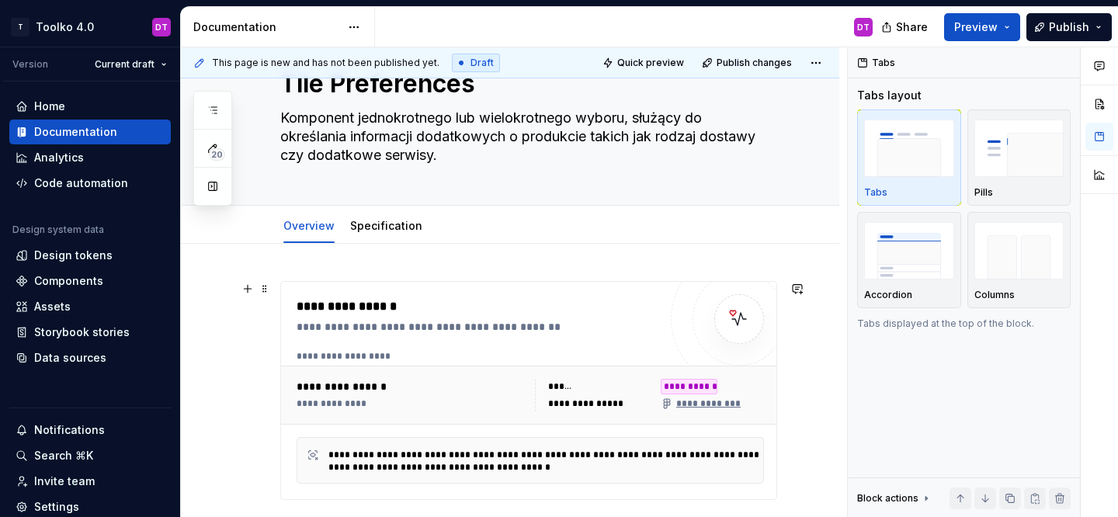
scroll to position [53, 0]
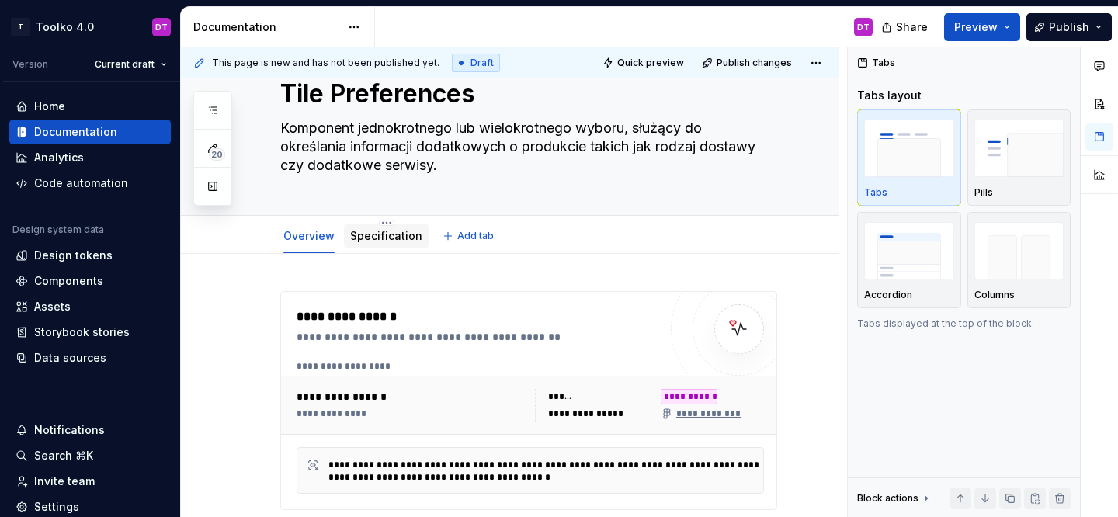
click at [384, 235] on link "Specification" at bounding box center [386, 235] width 72 height 13
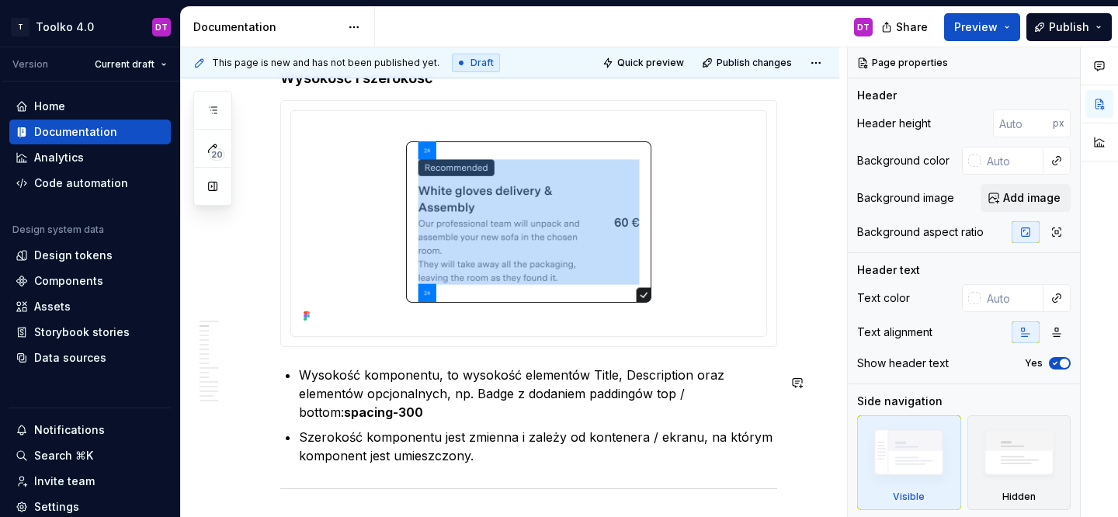
scroll to position [866, 0]
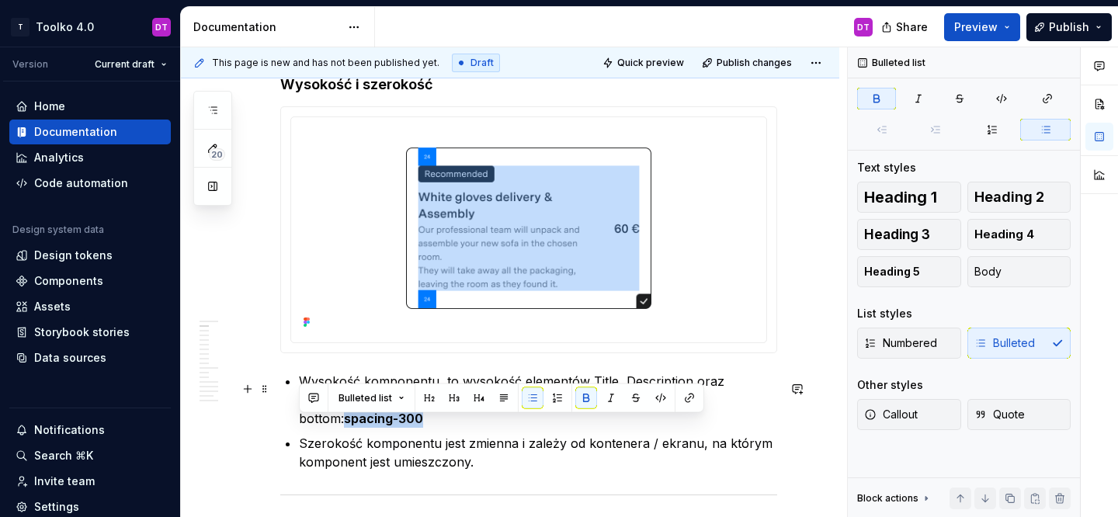
drag, startPoint x: 299, startPoint y: 425, endPoint x: 399, endPoint y: 423, distance: 100.2
click at [399, 424] on p "Wysokość komponentu, to wysokość elementów Title, Description oraz elementów op…" at bounding box center [538, 400] width 478 height 56
click at [396, 426] on p "Wysokość komponentu, to wysokość elementów Title, Description oraz elementów op…" at bounding box center [538, 400] width 478 height 56
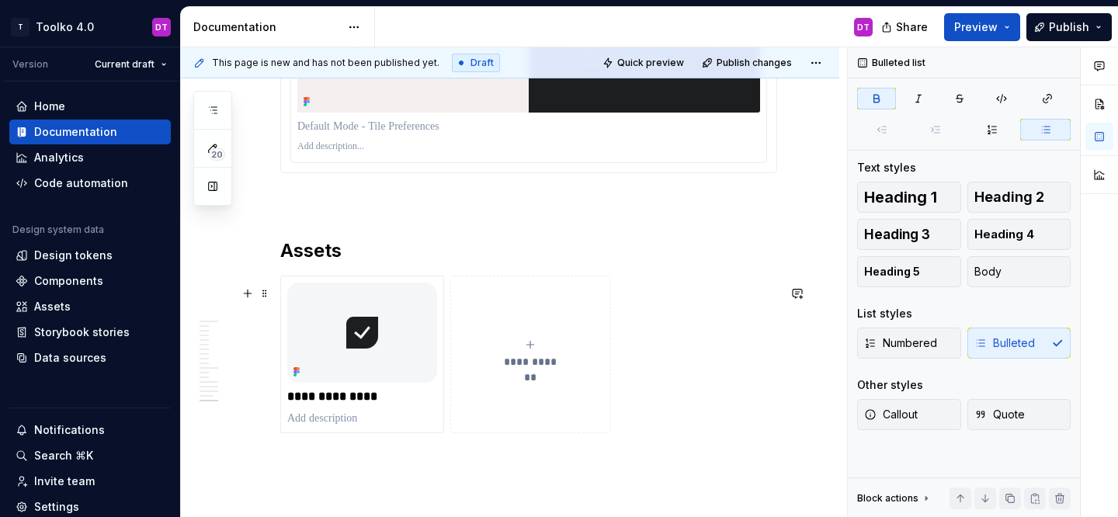
scroll to position [10119, 0]
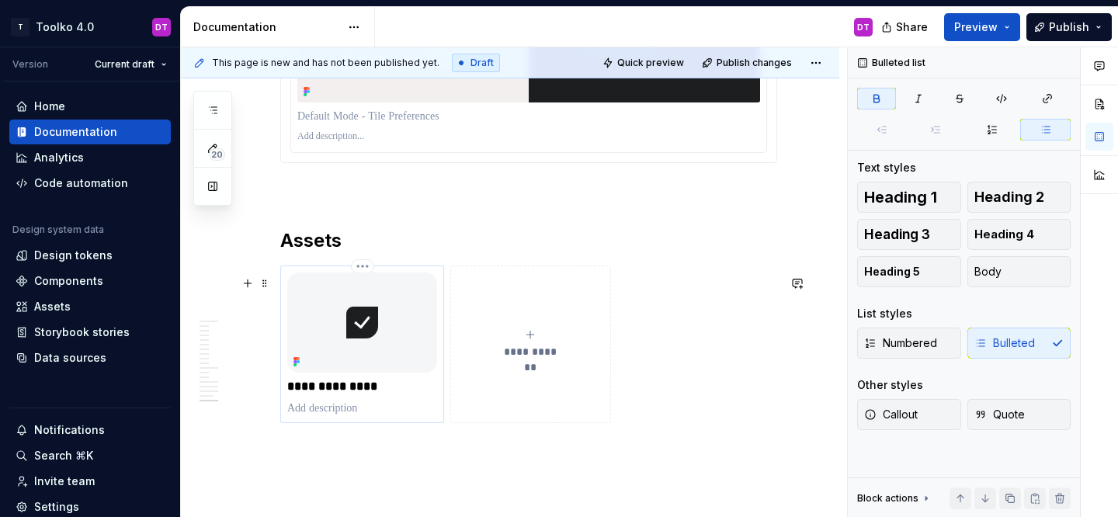
click at [379, 349] on img at bounding box center [362, 323] width 150 height 100
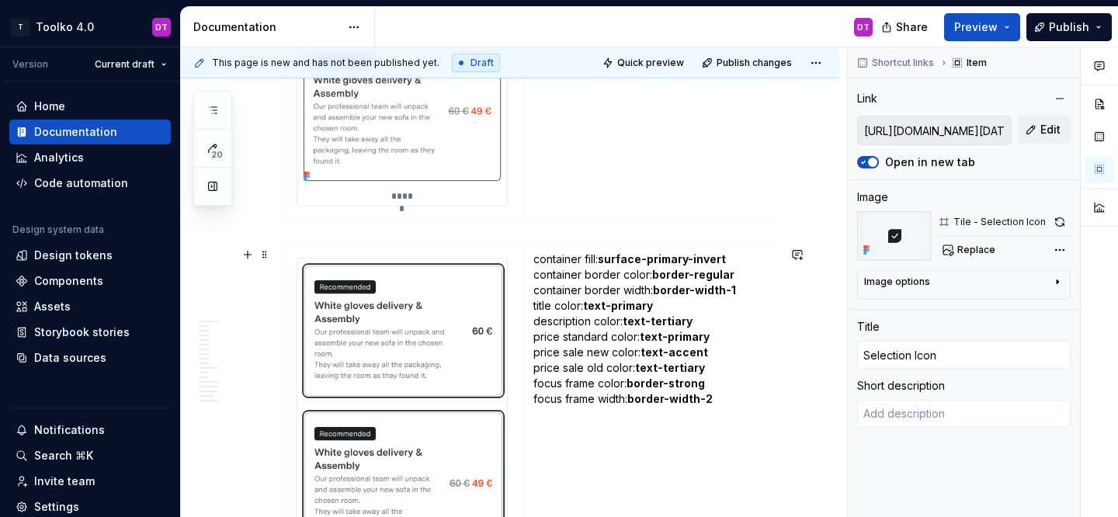
scroll to position [8532, 0]
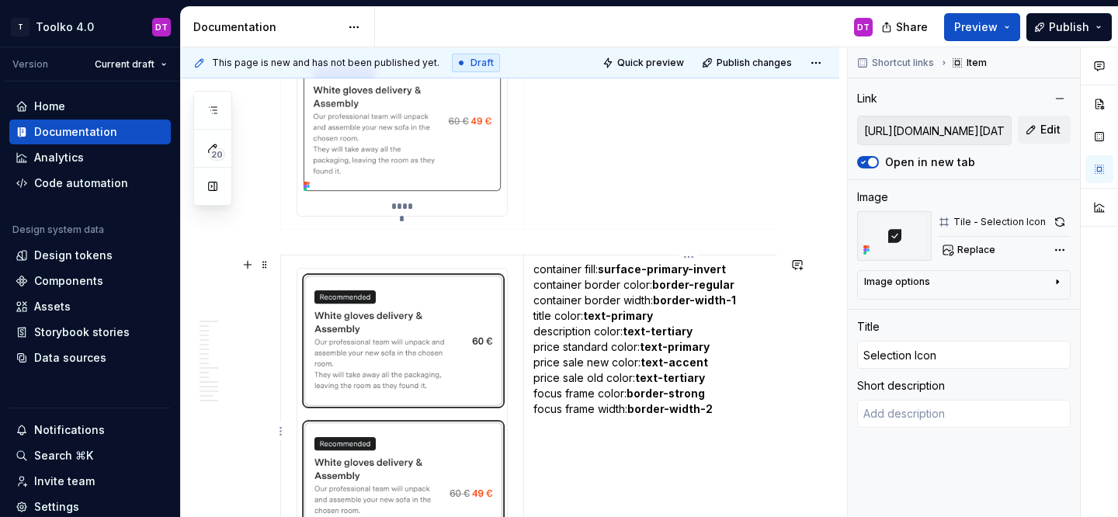
type textarea "*"
